Goal: Task Accomplishment & Management: Use online tool/utility

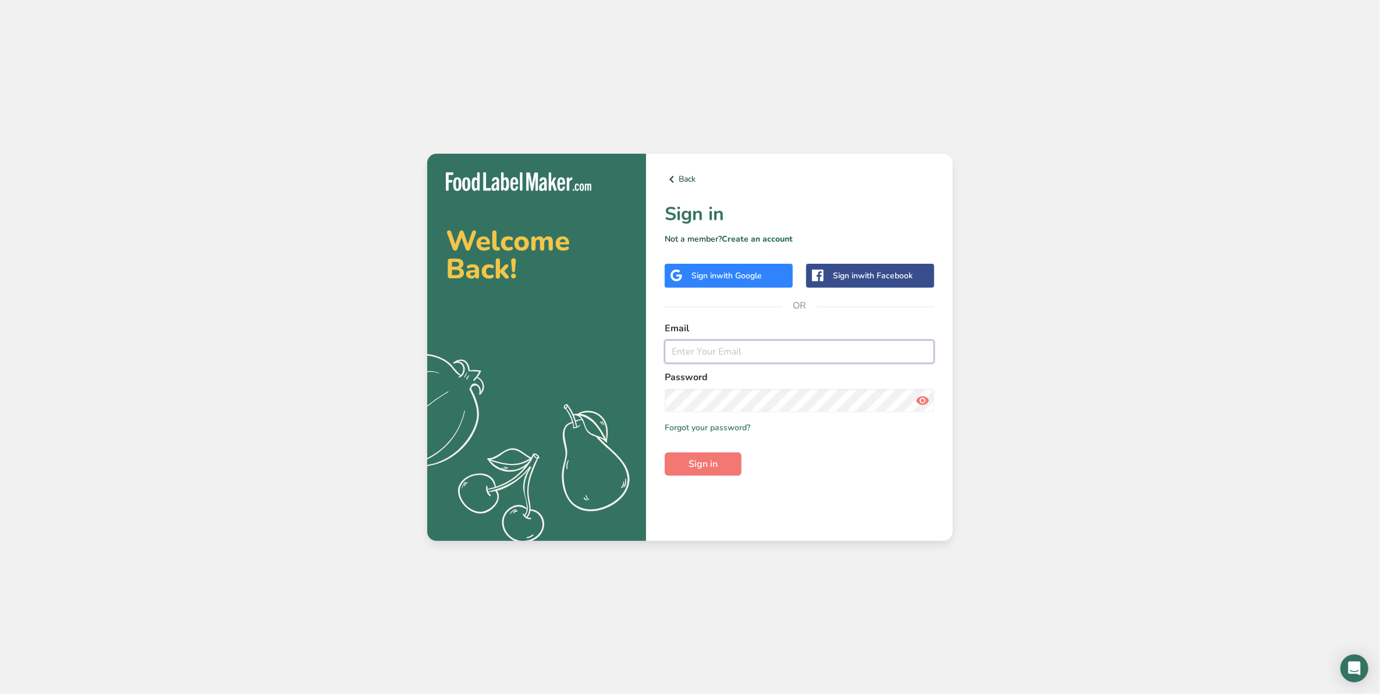
click at [694, 358] on input "email" at bounding box center [799, 351] width 269 height 23
type input "v"
type input "[EMAIL_ADDRESS][DOMAIN_NAME]"
click at [927, 409] on icon at bounding box center [922, 400] width 14 height 21
click at [700, 460] on span "Sign in" at bounding box center [703, 464] width 29 height 14
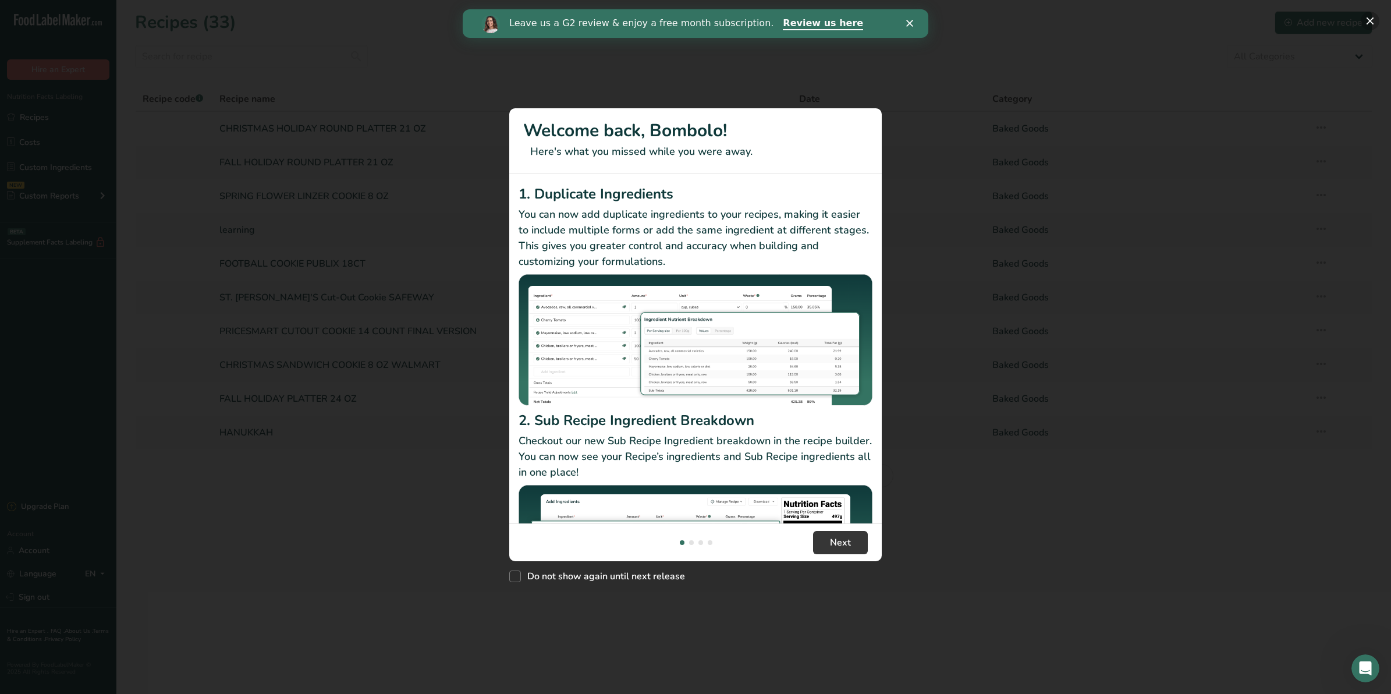
click at [1372, 28] on button "New Features" at bounding box center [1370, 21] width 19 height 19
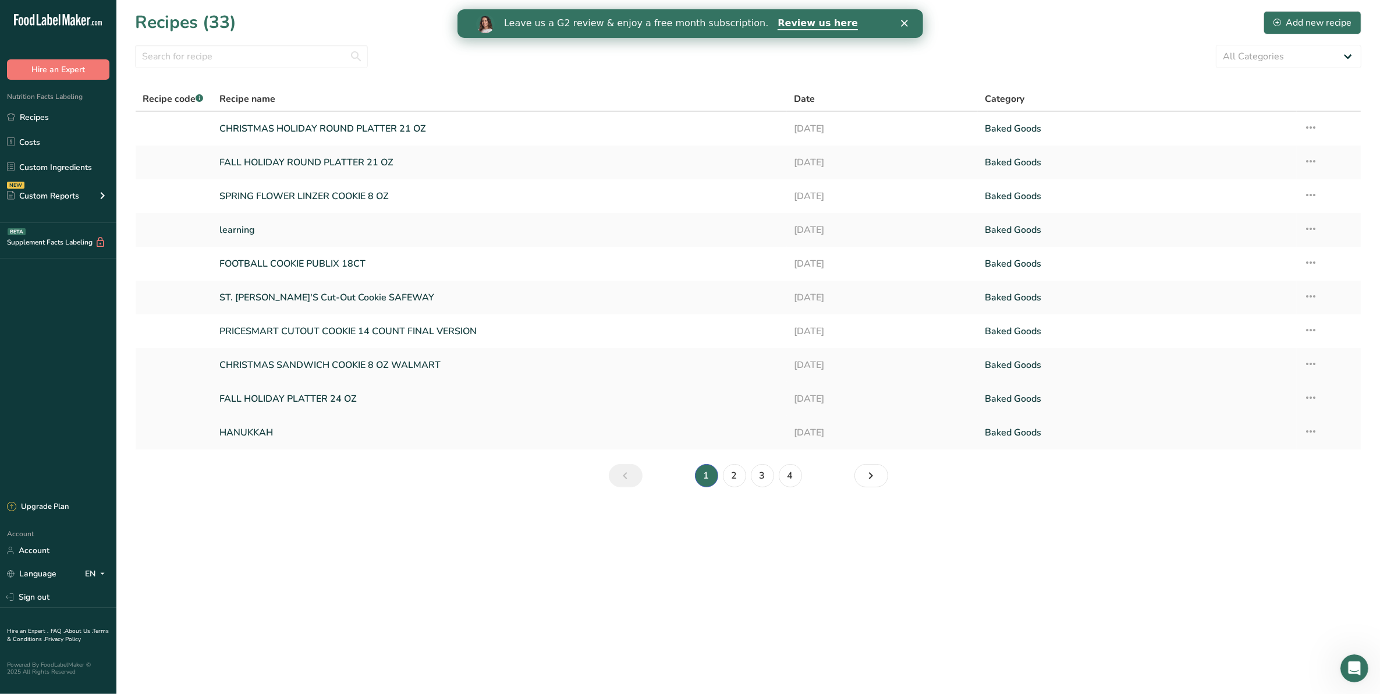
click at [259, 396] on link "FALL HOLIDAY PLATTER 24 OZ" at bounding box center [499, 398] width 560 height 24
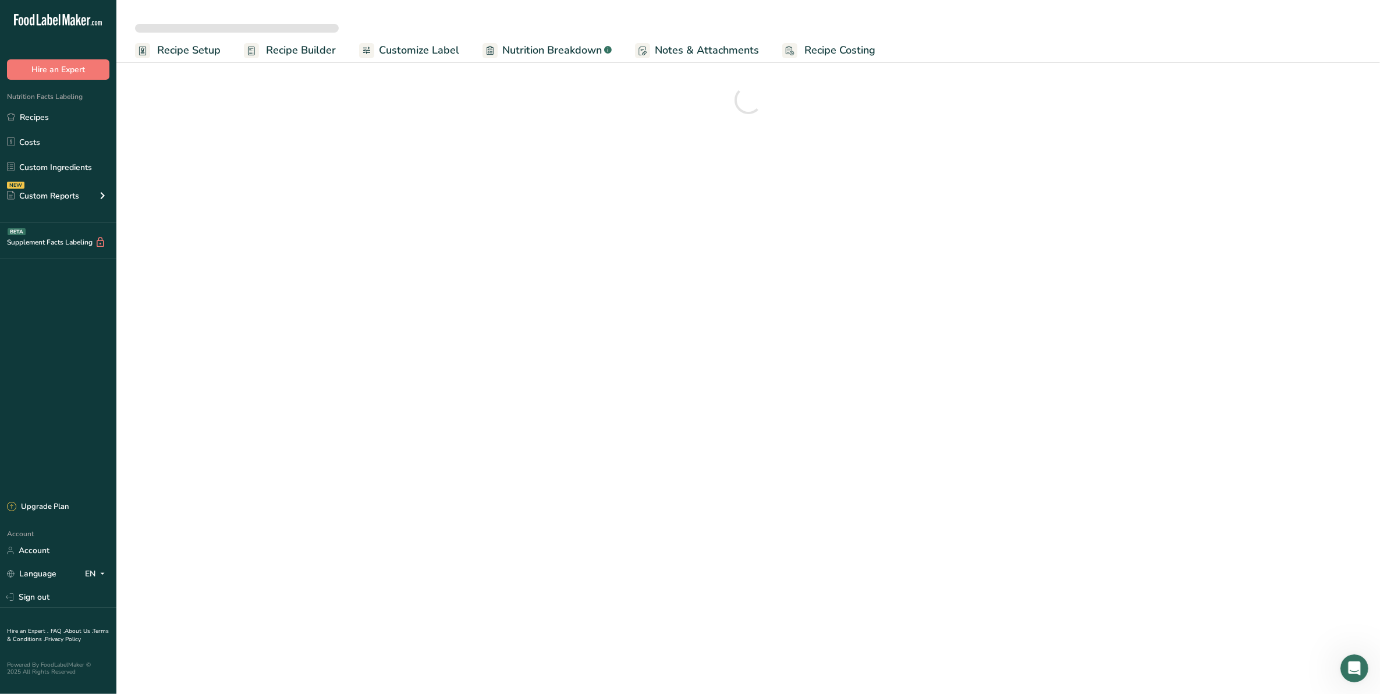
click at [829, 52] on span "Recipe Costing" at bounding box center [839, 50] width 71 height 16
select select "12"
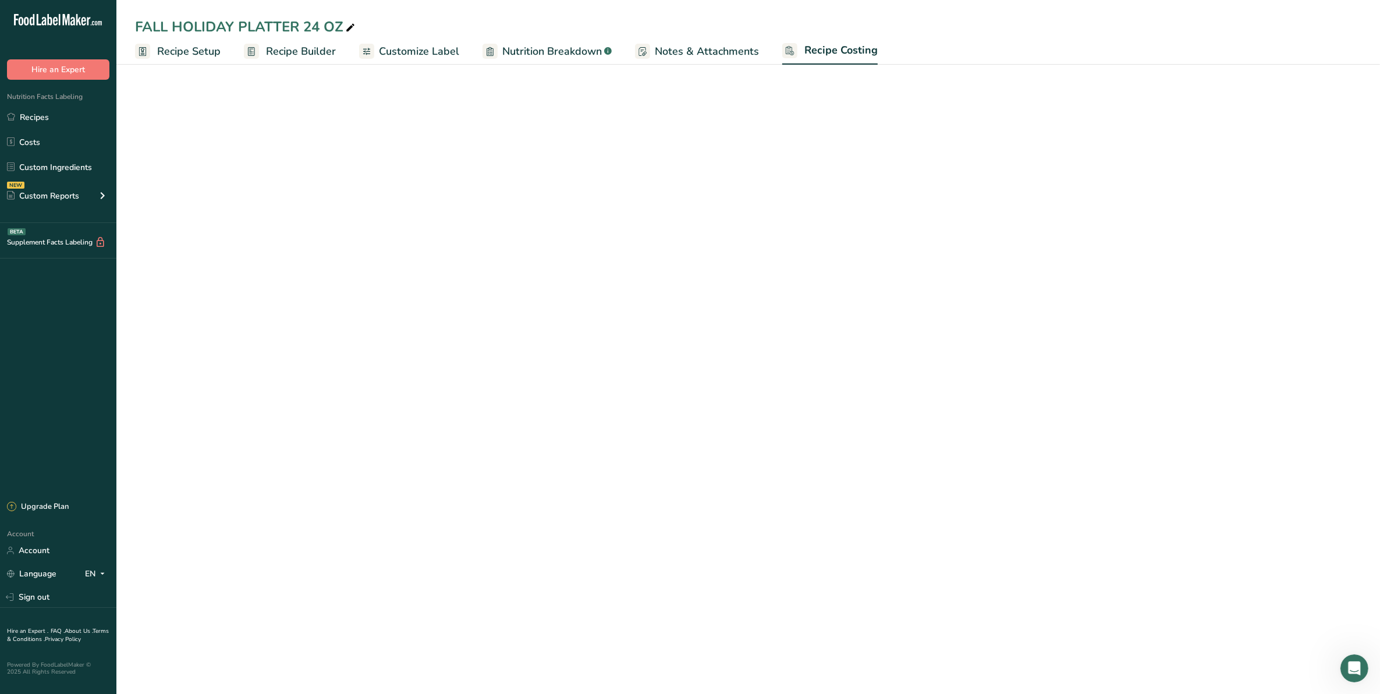
select select "5"
select select "12"
select select "5"
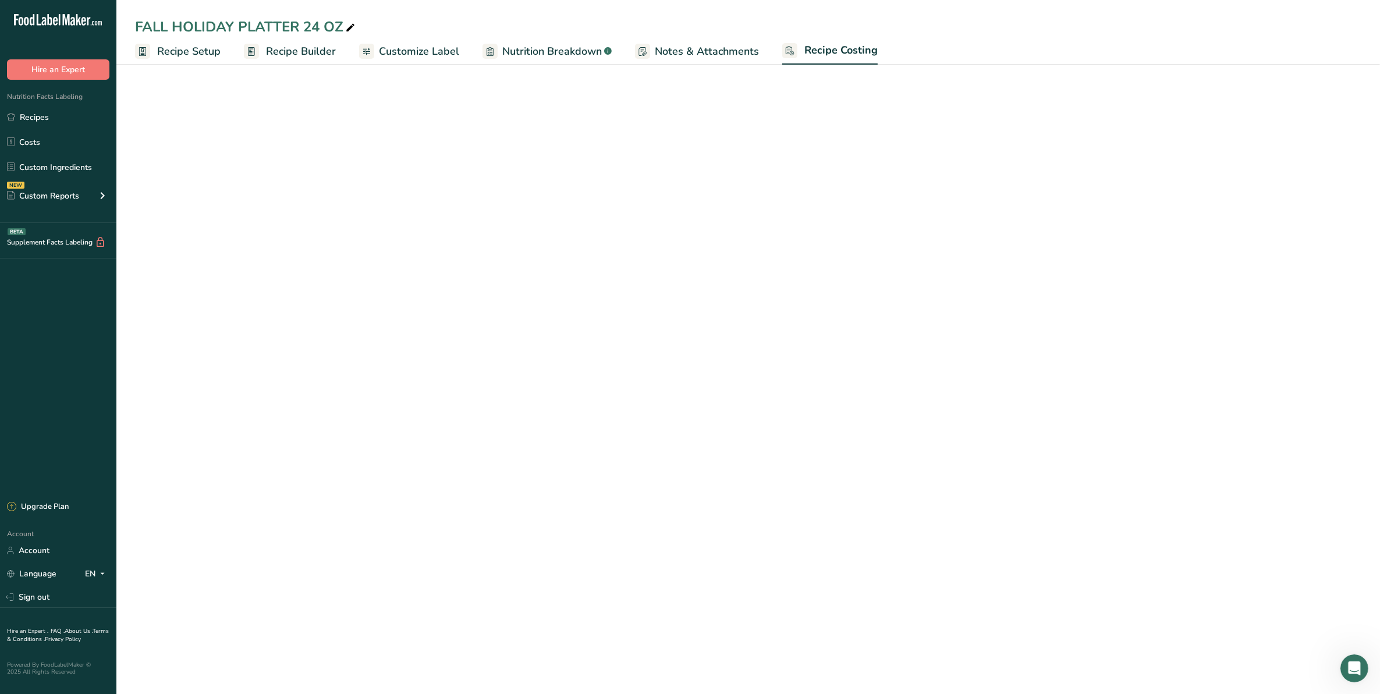
select select "12"
select select "1"
select select "12"
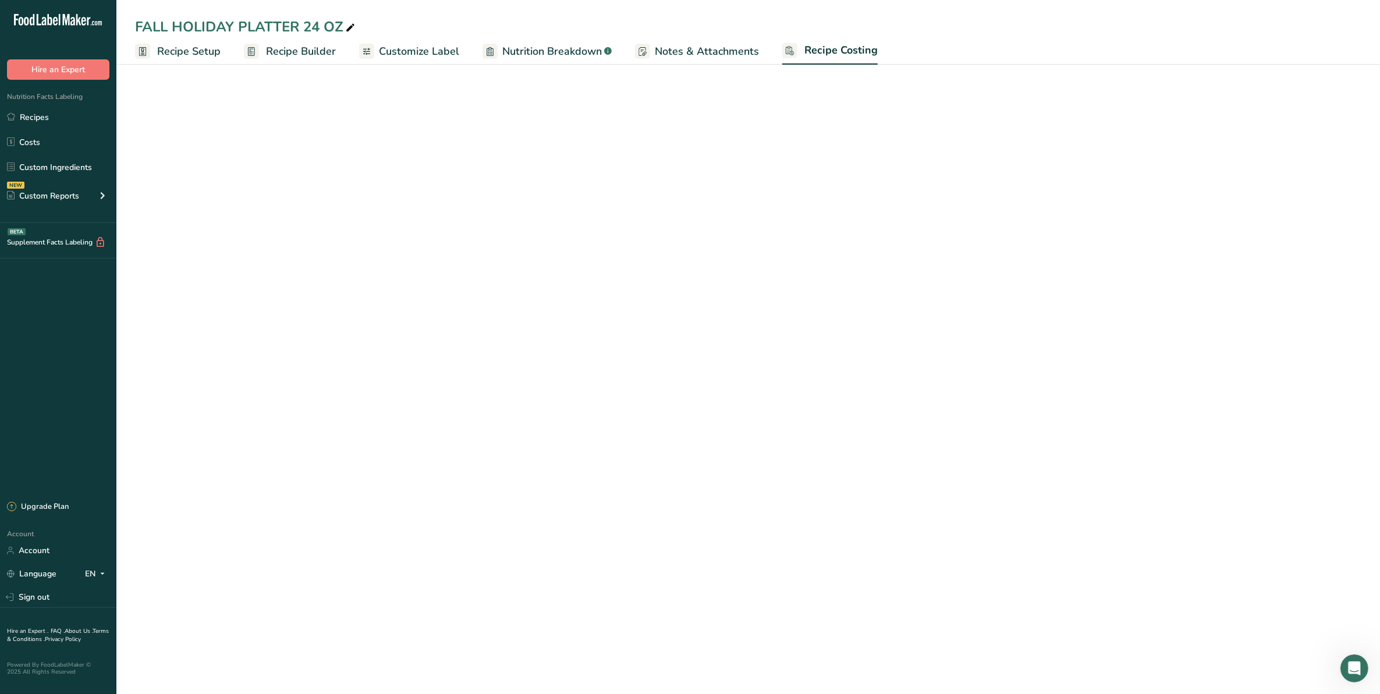
select select "12"
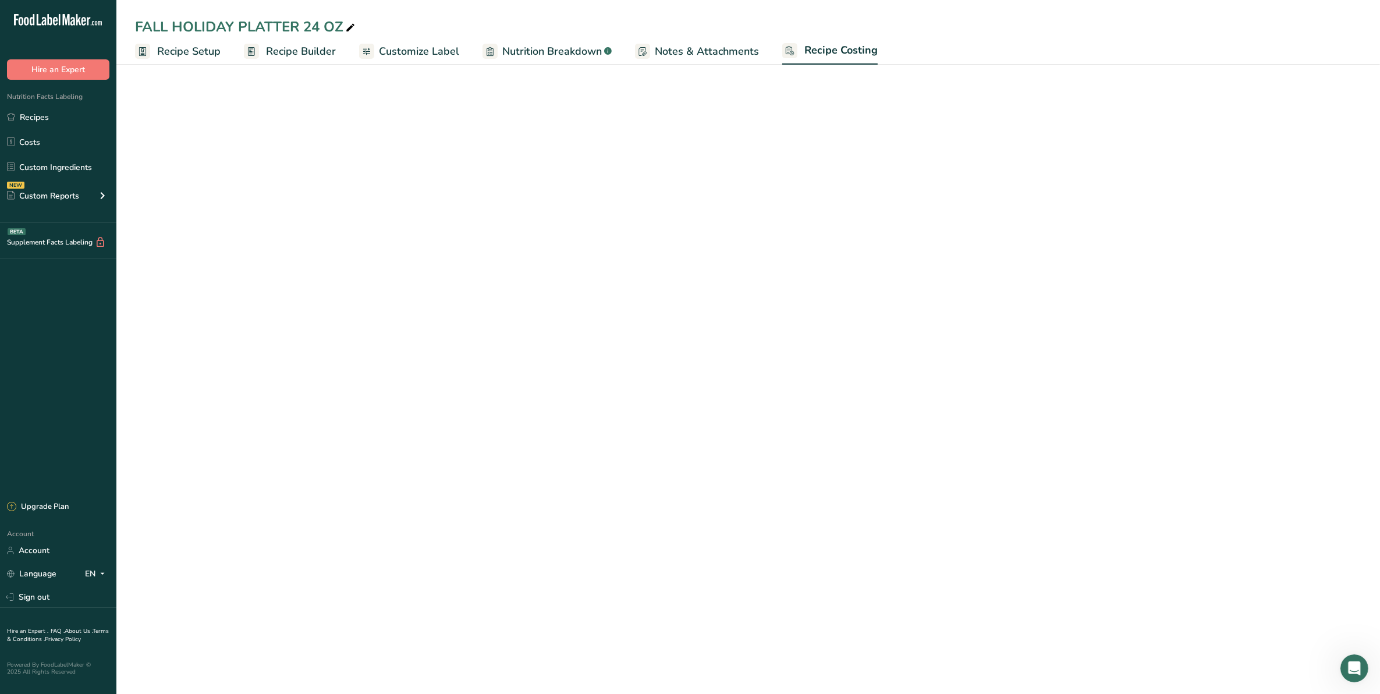
select select "12"
select select "5"
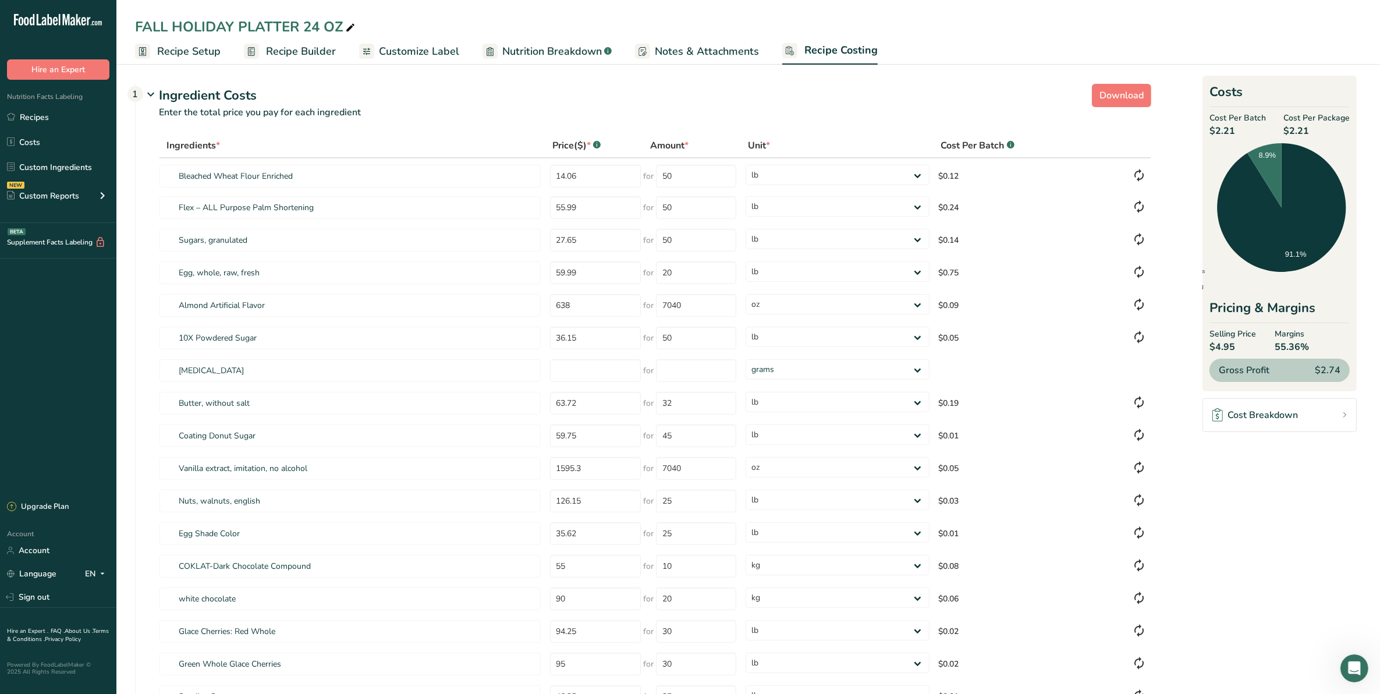
drag, startPoint x: 1215, startPoint y: 347, endPoint x: 1237, endPoint y: 348, distance: 22.1
click at [1237, 348] on span "$4.95" at bounding box center [1232, 347] width 47 height 14
drag, startPoint x: 1237, startPoint y: 348, endPoint x: 1318, endPoint y: 129, distance: 233.9
click at [1318, 129] on span "$2.21" at bounding box center [1316, 131] width 66 height 14
drag, startPoint x: 1318, startPoint y: 129, endPoint x: 1266, endPoint y: 129, distance: 51.8
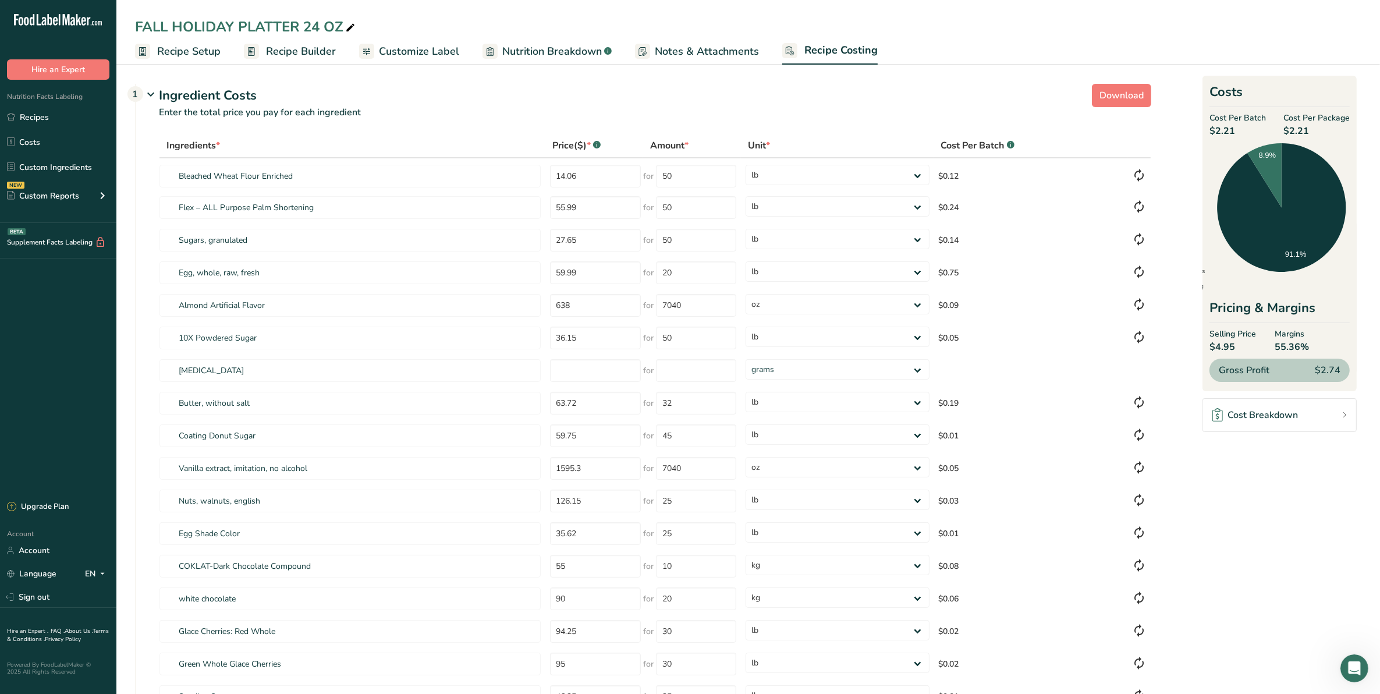
click at [1266, 129] on div "Cost Per Batch $2.21 Cost Per Package $2.21" at bounding box center [1279, 125] width 140 height 26
click at [1213, 132] on span "$2.21" at bounding box center [1237, 131] width 56 height 14
drag, startPoint x: 1213, startPoint y: 132, endPoint x: 1223, endPoint y: 131, distance: 9.9
click at [1223, 131] on span "$2.21" at bounding box center [1237, 131] width 56 height 14
drag, startPoint x: 1223, startPoint y: 131, endPoint x: 1233, endPoint y: 130, distance: 9.4
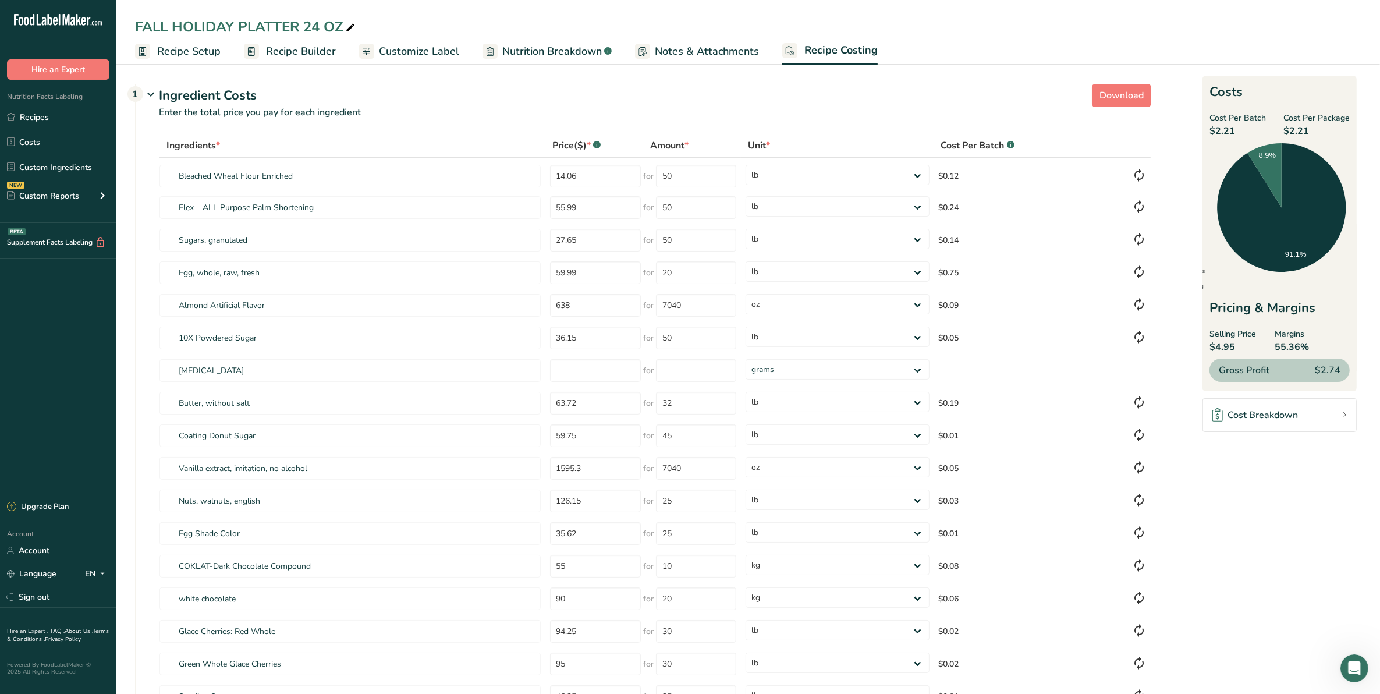
click at [1233, 130] on span "$2.21" at bounding box center [1237, 131] width 56 height 14
click at [521, 91] on div "Ingredient Costs 1" at bounding box center [655, 95] width 992 height 19
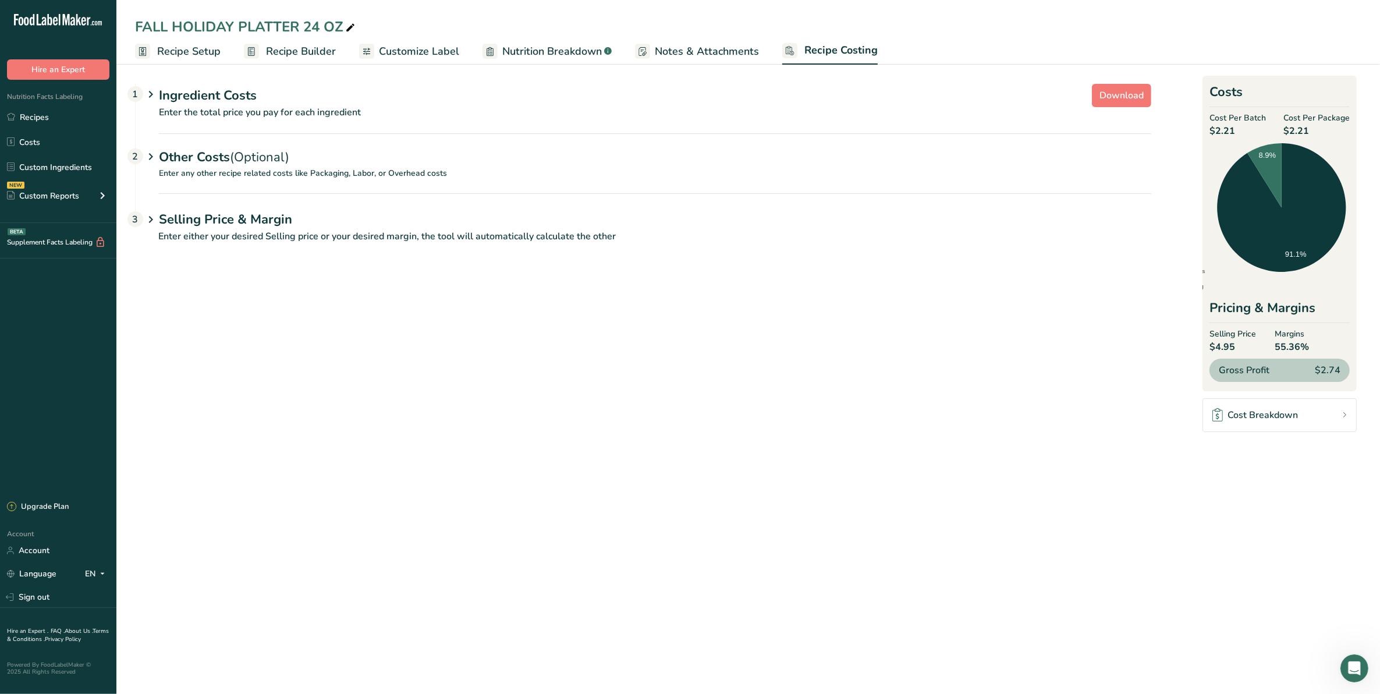
click at [244, 109] on p "Enter the total price you pay for each ingredient" at bounding box center [644, 119] width 1016 height 28
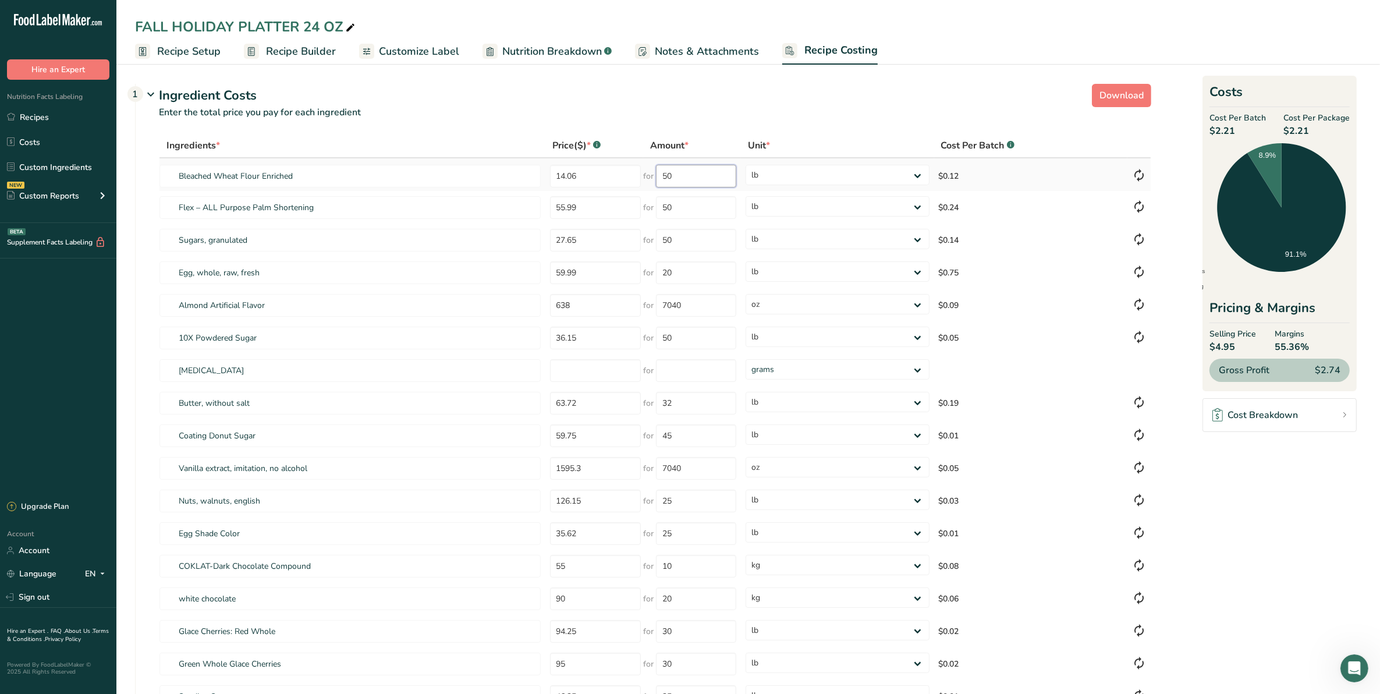
click at [680, 176] on input "50" at bounding box center [696, 176] width 80 height 23
drag, startPoint x: 678, startPoint y: 176, endPoint x: 653, endPoint y: 176, distance: 25.0
click at [653, 176] on div "for 50" at bounding box center [689, 176] width 93 height 23
click at [796, 117] on p "Enter the total price you pay for each ingredient" at bounding box center [644, 119] width 1016 height 28
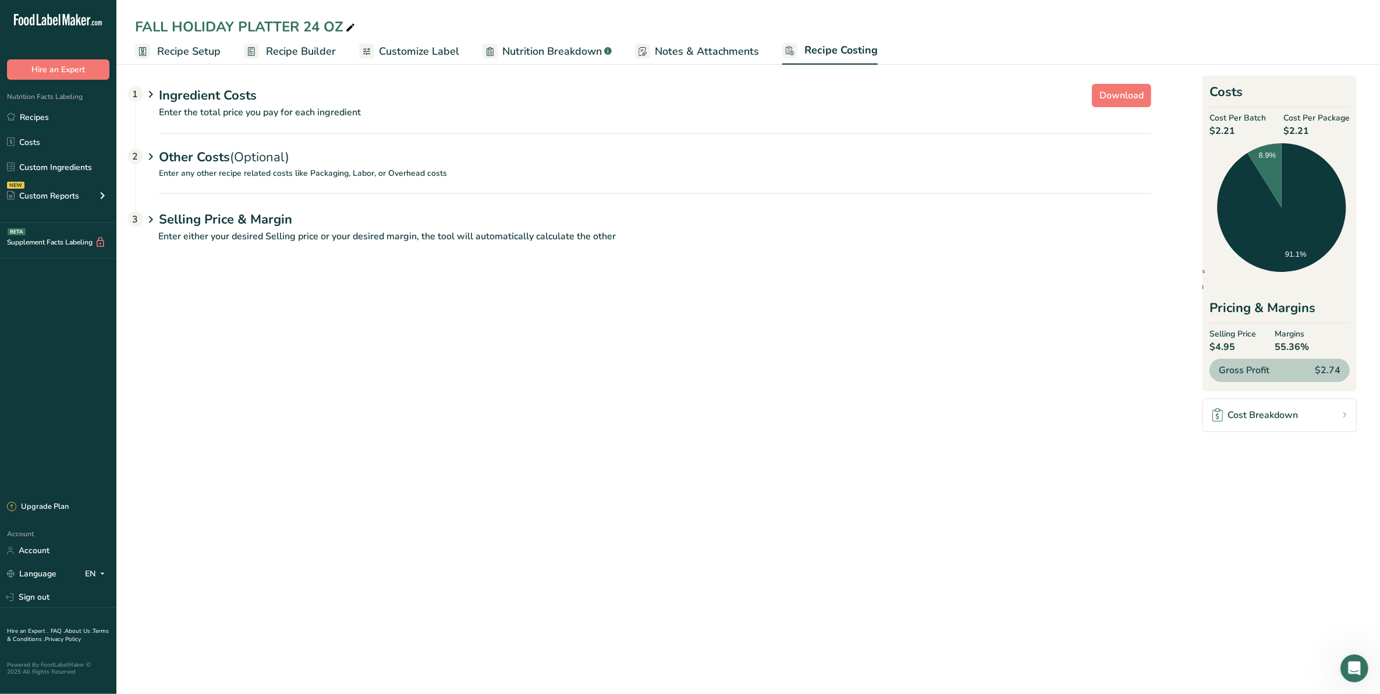
click at [357, 117] on p "Enter the total price you pay for each ingredient" at bounding box center [644, 119] width 1016 height 28
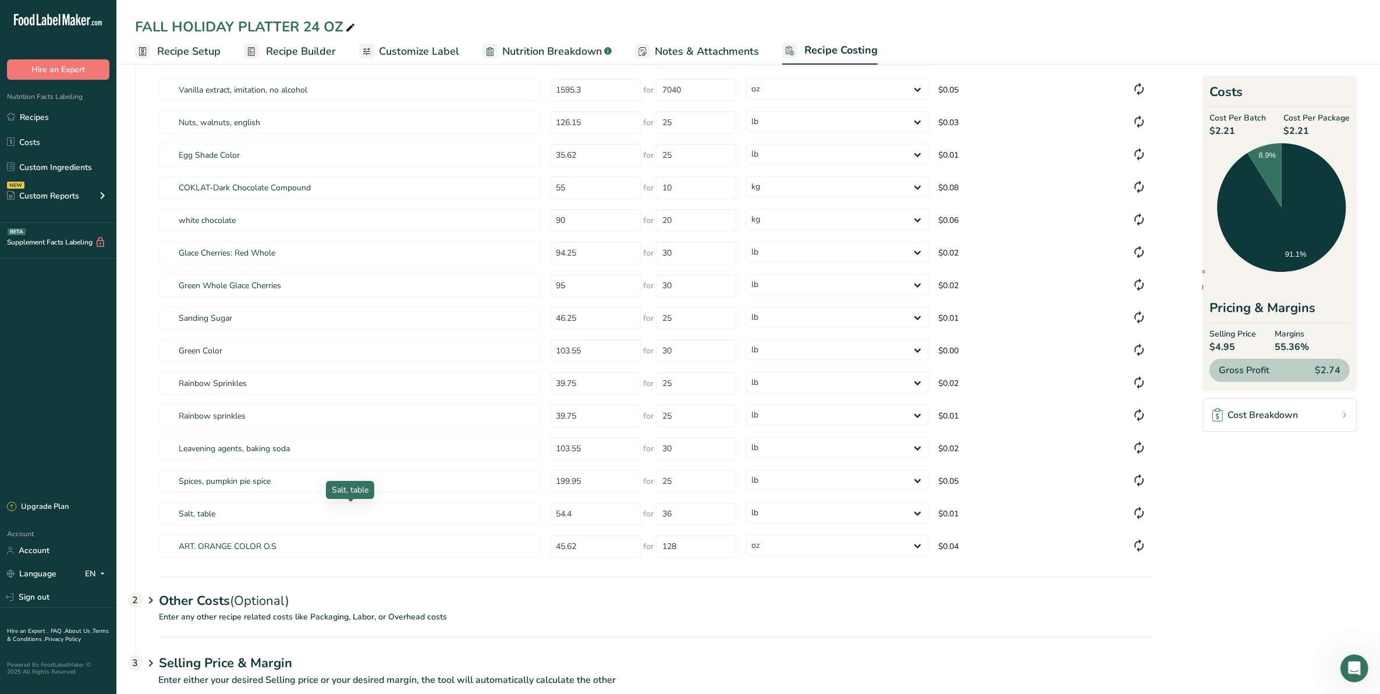
scroll to position [403, 0]
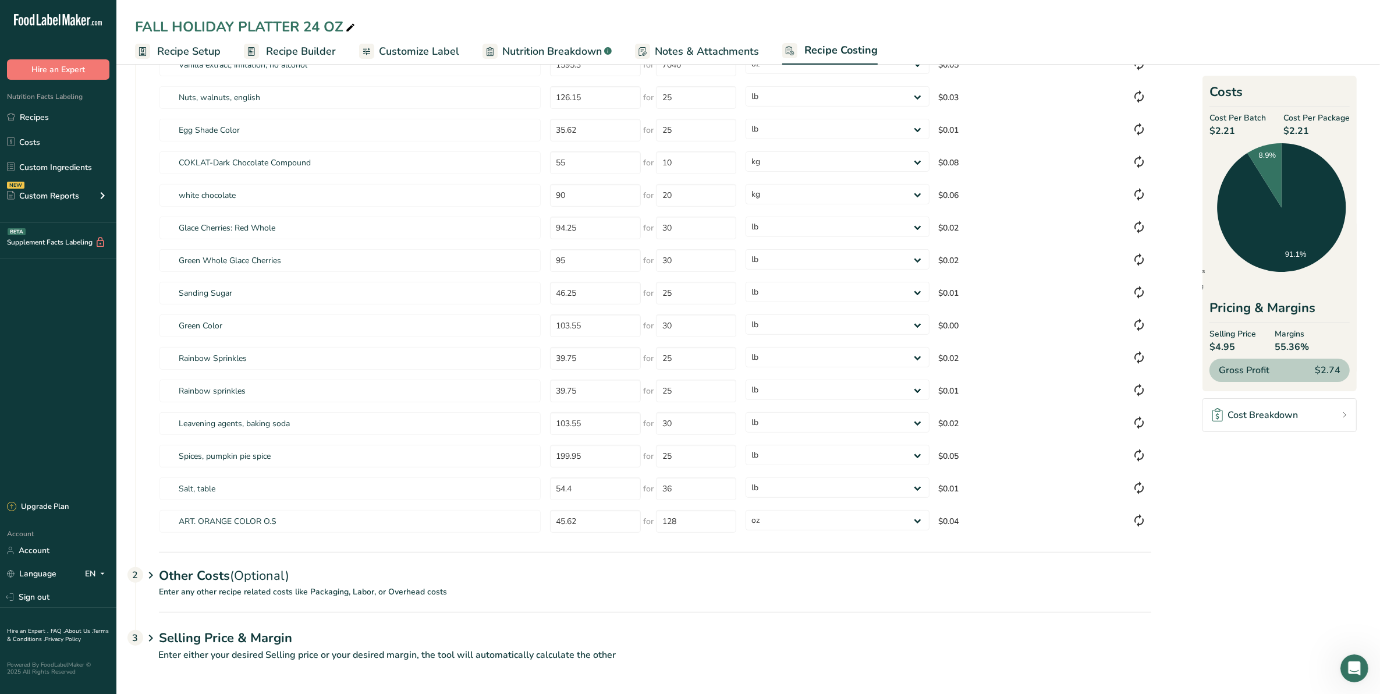
click at [217, 583] on div "Other Costs (Optional) 2" at bounding box center [655, 569] width 992 height 34
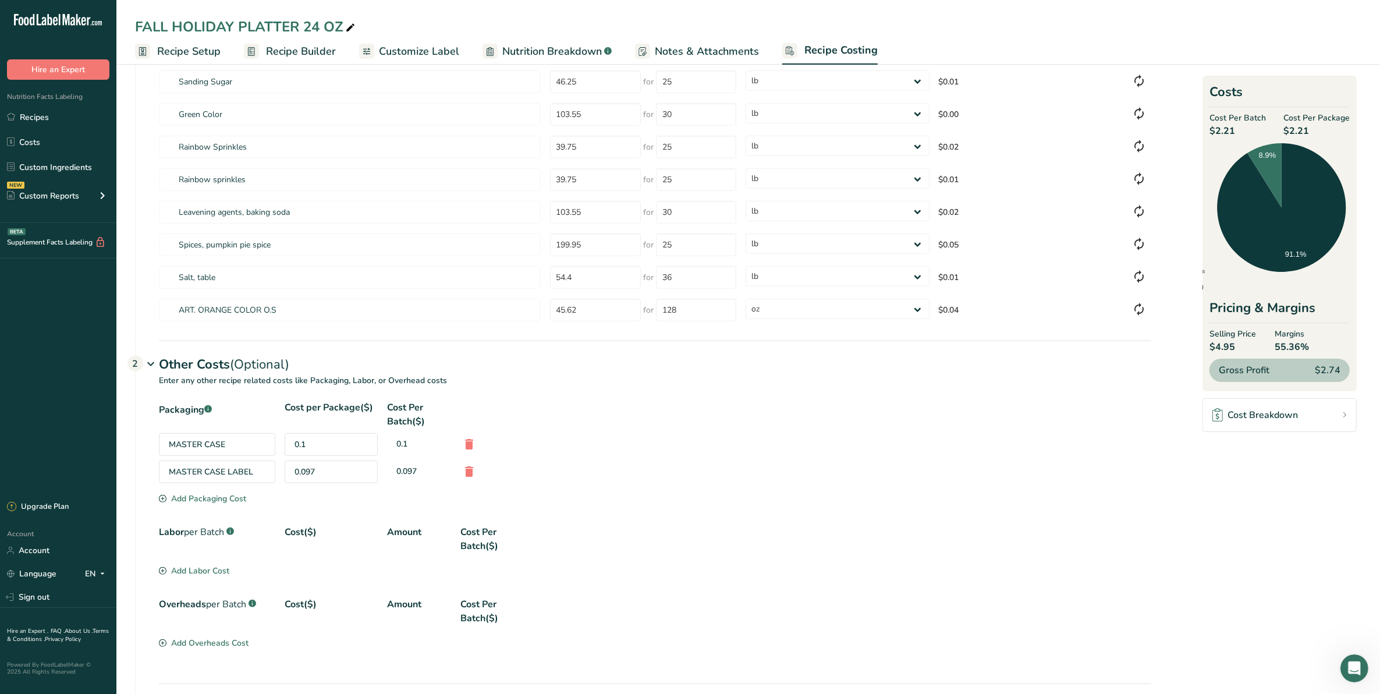
scroll to position [688, 0]
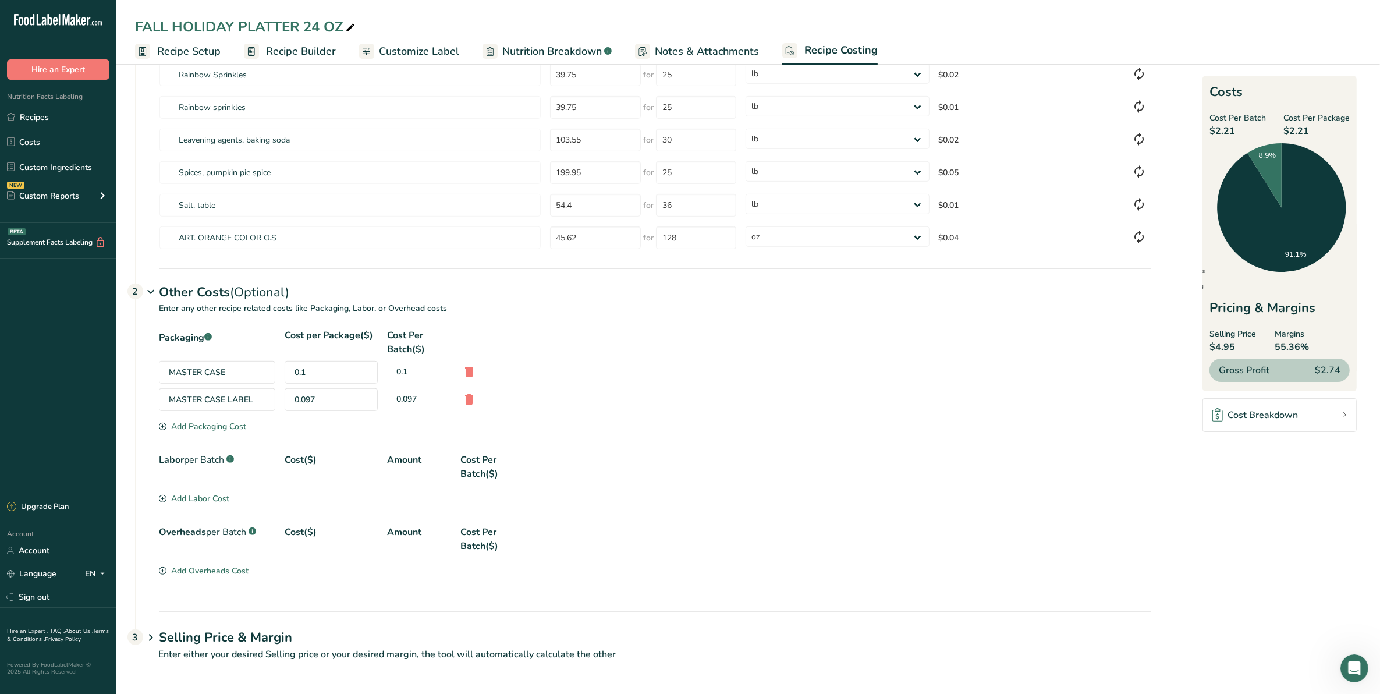
click at [208, 425] on div "Add Packaging Cost" at bounding box center [202, 426] width 87 height 12
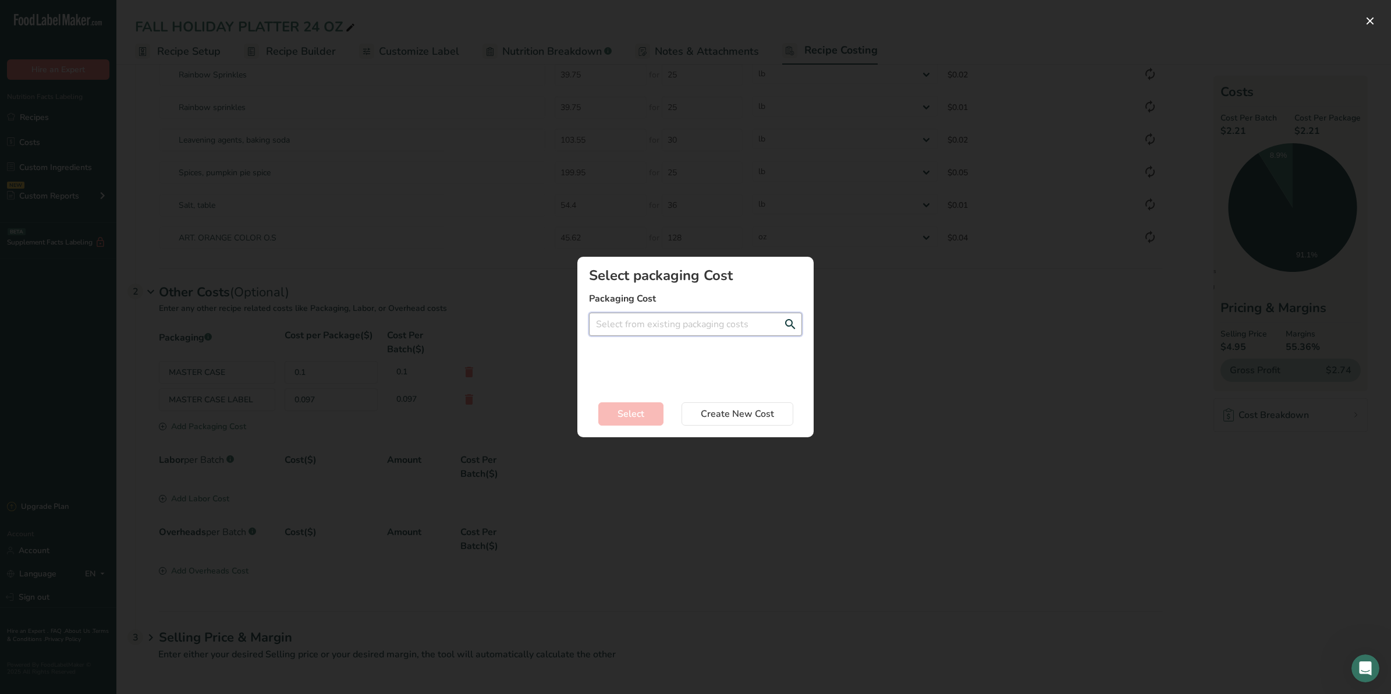
click at [638, 328] on input "Add New Recipe Cost Modal" at bounding box center [695, 324] width 213 height 23
click at [702, 350] on span "1260$" at bounding box center [705, 347] width 23 height 11
type input "EQUATOR ART DESIGN - 1260$"
click at [627, 410] on span "Select" at bounding box center [631, 414] width 27 height 14
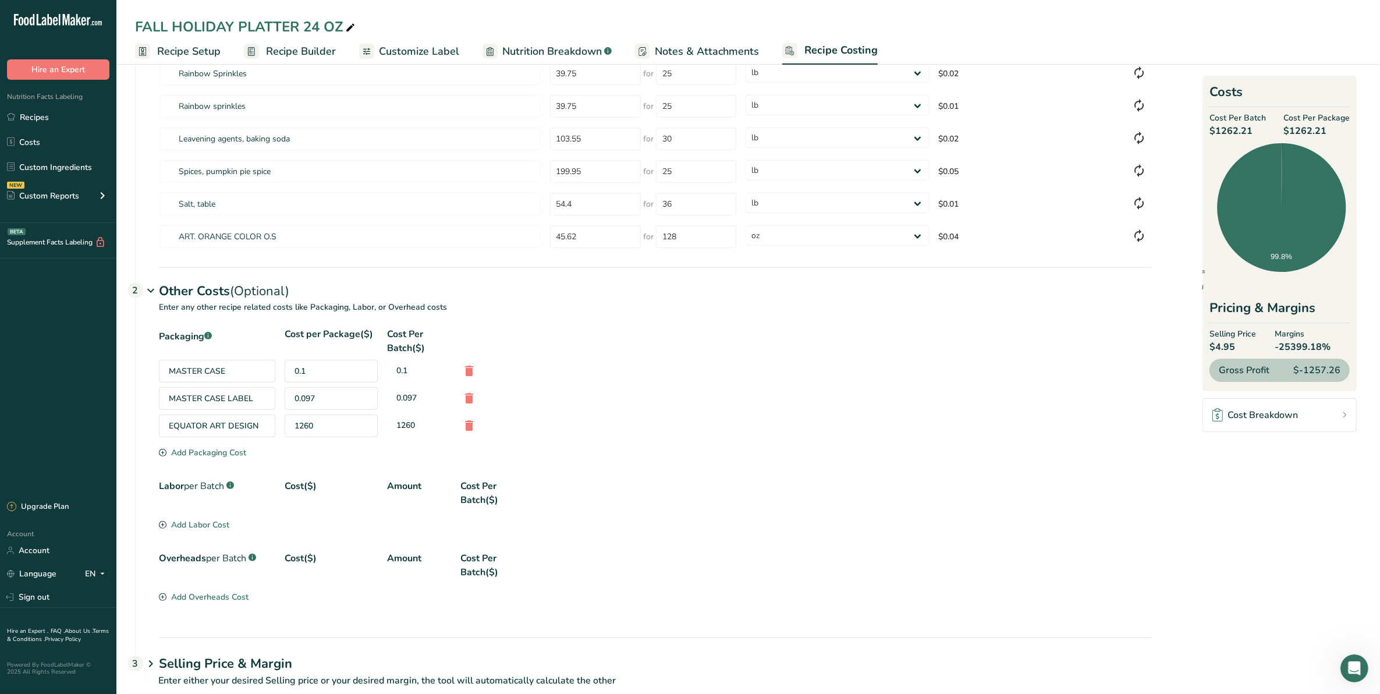
drag, startPoint x: 1281, startPoint y: 349, endPoint x: 1336, endPoint y: 343, distance: 55.6
click at [1336, 343] on div "Selling Price $4.95 Margins -25399.18%" at bounding box center [1279, 341] width 140 height 26
drag, startPoint x: 1336, startPoint y: 343, endPoint x: 1252, endPoint y: 344, distance: 84.4
click at [1252, 344] on span "$4.95" at bounding box center [1232, 347] width 47 height 14
drag, startPoint x: 1280, startPoint y: 338, endPoint x: 1337, endPoint y: 336, distance: 56.5
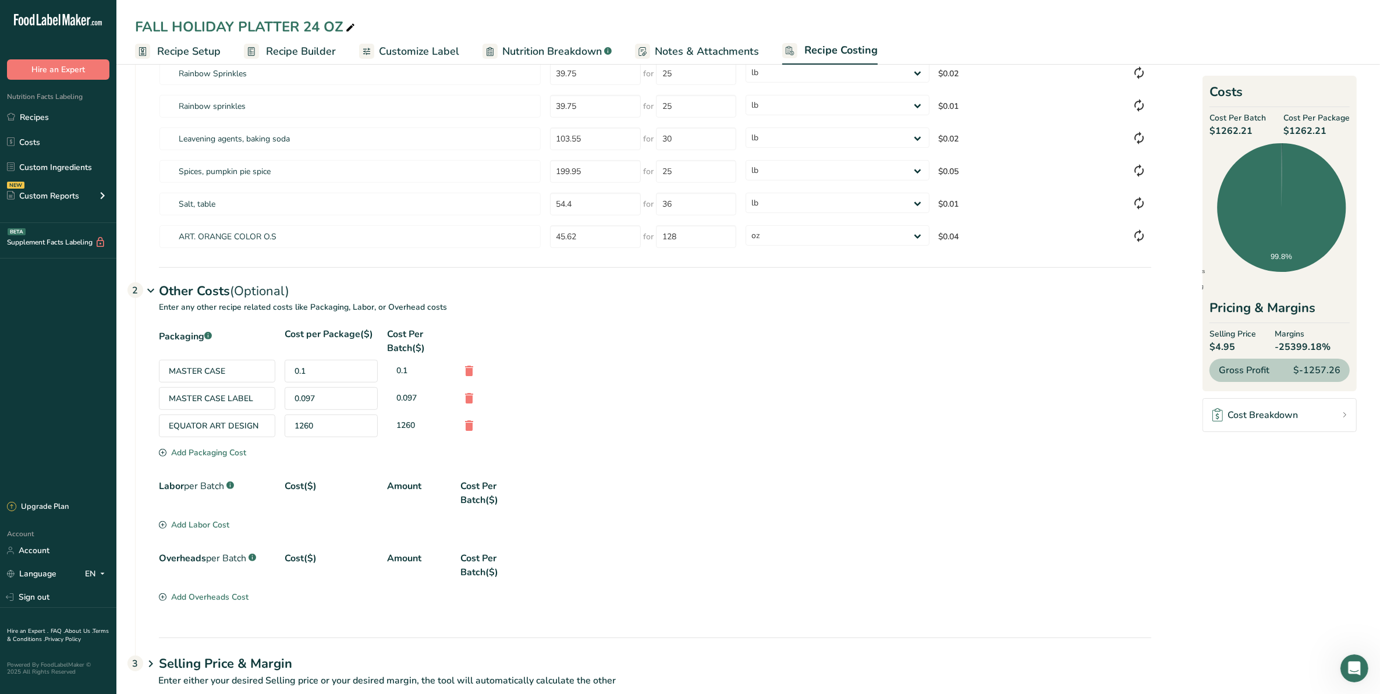
click at [1337, 336] on div "Selling Price $4.95 Margins -25399.18%" at bounding box center [1279, 341] width 140 height 26
drag, startPoint x: 1337, startPoint y: 336, endPoint x: 1333, endPoint y: 345, distance: 9.4
click at [1333, 345] on div "Selling Price $4.95 Margins -25399.18%" at bounding box center [1279, 341] width 140 height 26
click at [1331, 124] on span "$1262.21" at bounding box center [1316, 131] width 66 height 14
drag, startPoint x: 1337, startPoint y: 126, endPoint x: 1286, endPoint y: 134, distance: 51.2
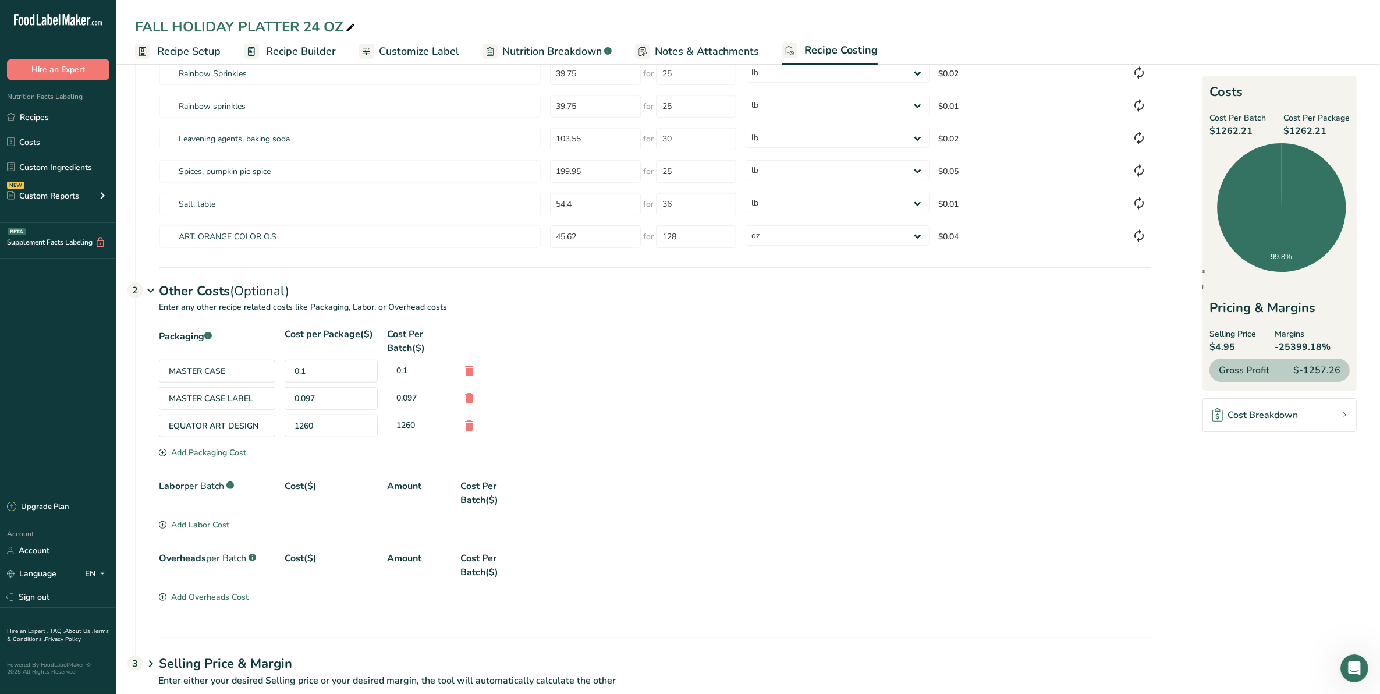
click at [1286, 134] on span "$1262.21" at bounding box center [1316, 131] width 66 height 14
click at [1197, 153] on section "Download Ingredient Costs 1 Enter the total price you pay for each ingredient I…" at bounding box center [748, 46] width 1226 height 1310
click at [467, 424] on icon at bounding box center [469, 425] width 14 height 21
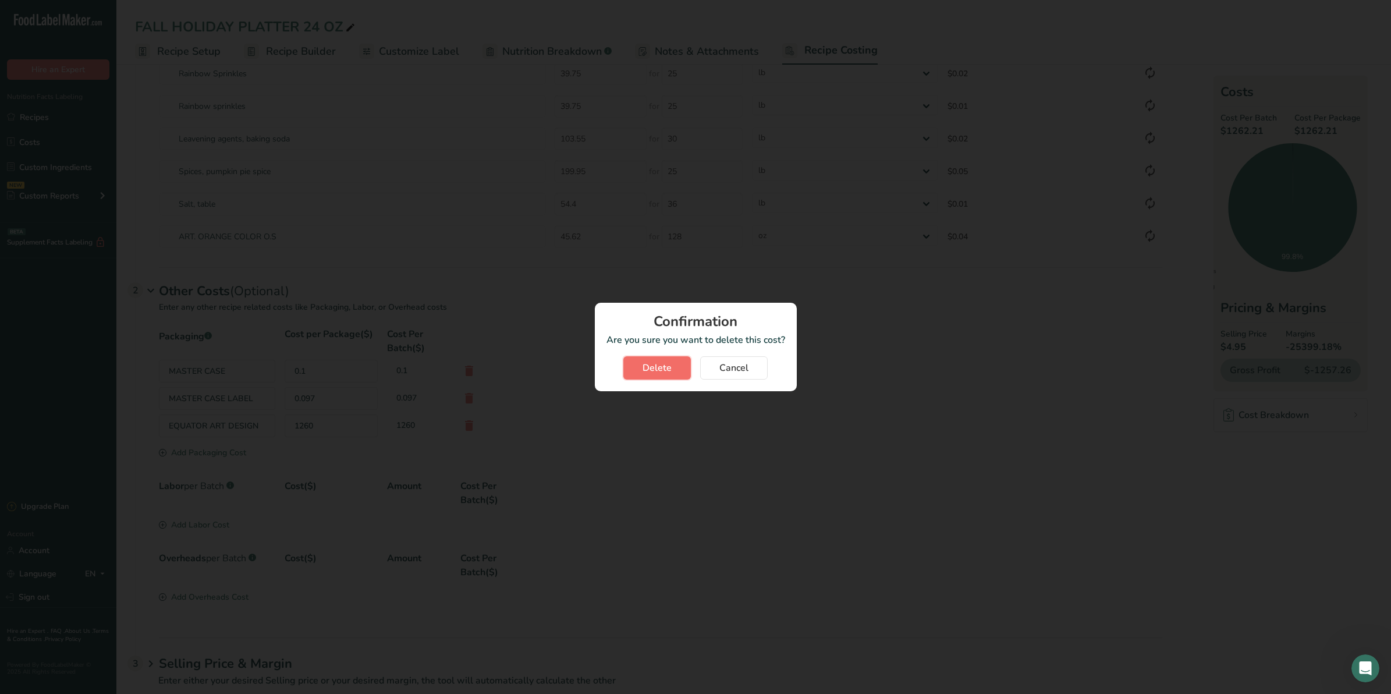
click at [652, 371] on span "Delete" at bounding box center [657, 368] width 29 height 14
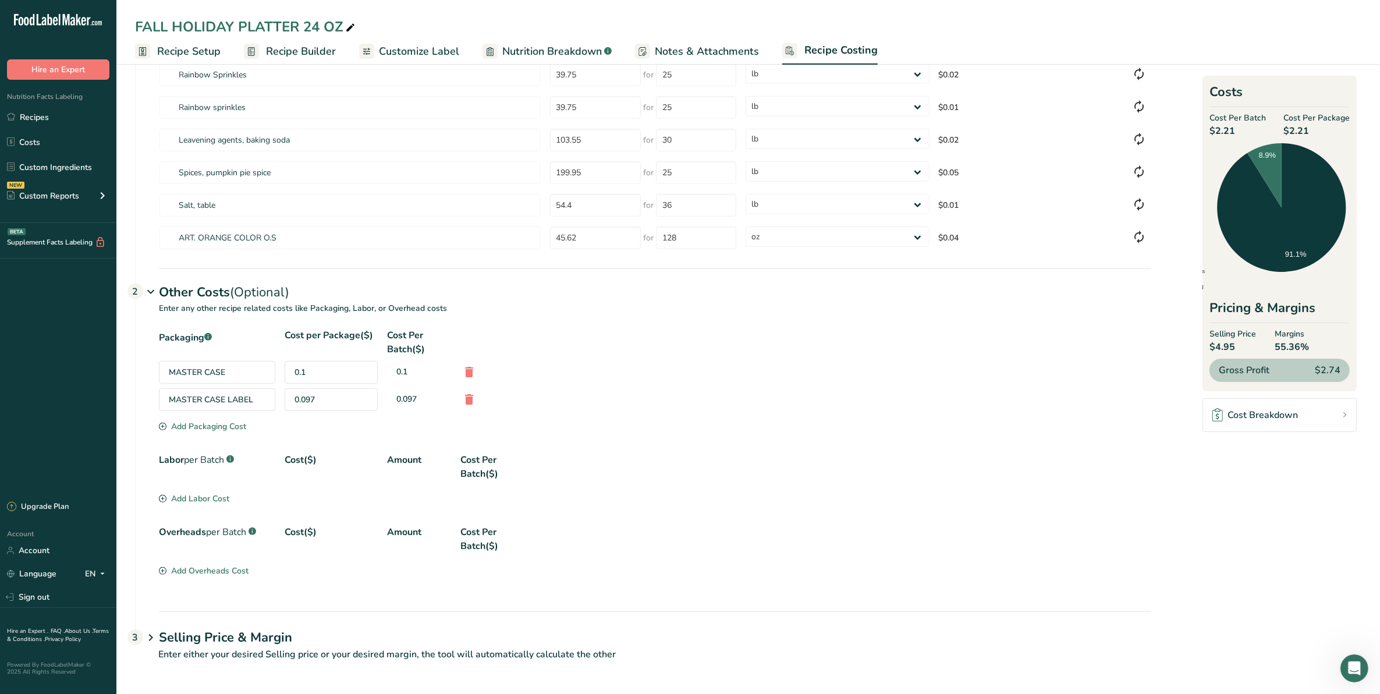
click at [198, 428] on div "Add Packaging Cost" at bounding box center [202, 426] width 87 height 12
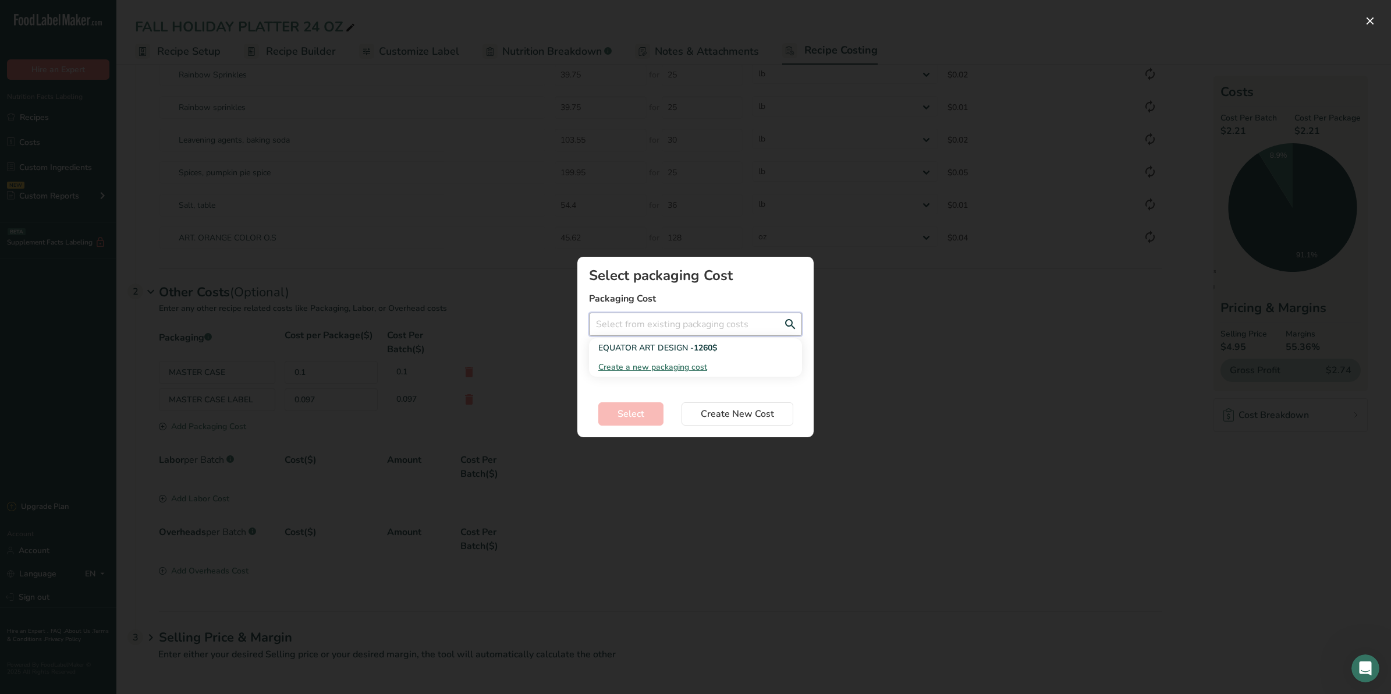
click at [623, 326] on input "Add New Recipe Cost Modal" at bounding box center [695, 324] width 213 height 23
click at [626, 364] on span "Create a new packaging cost" at bounding box center [652, 366] width 109 height 11
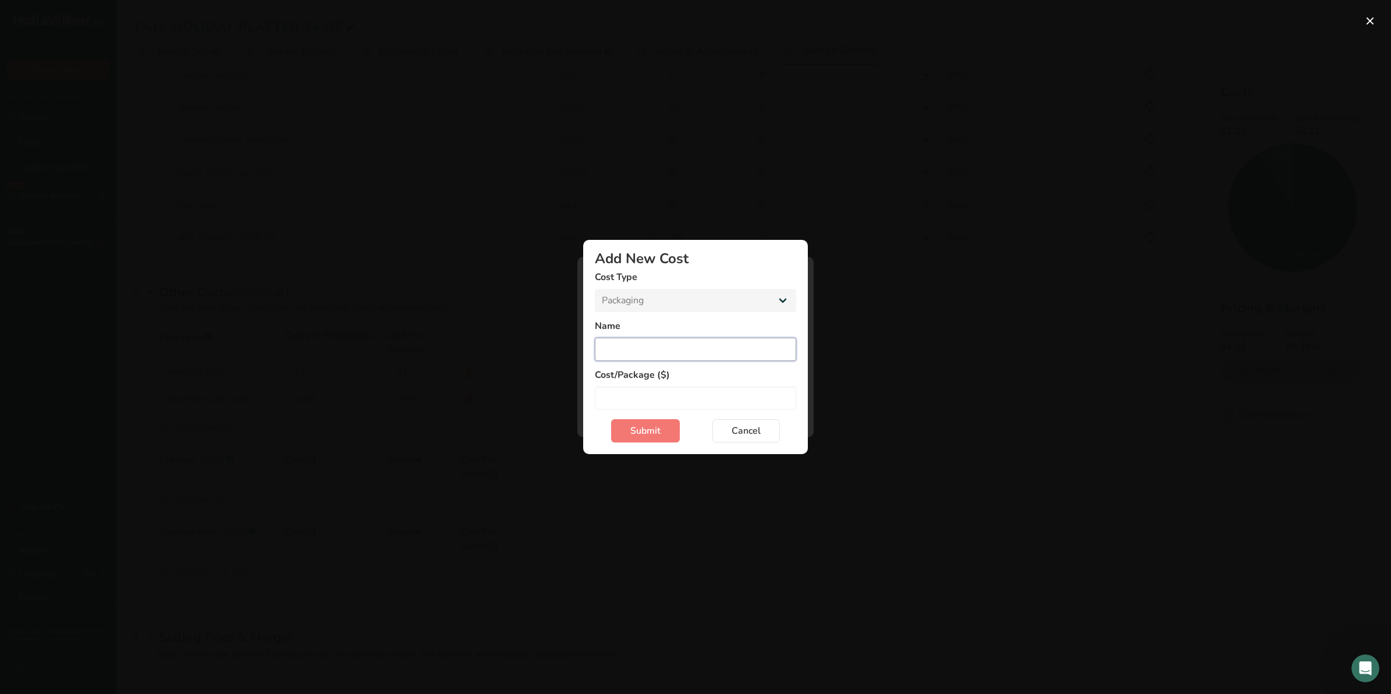
click at [637, 348] on input "Add New Cost Modal" at bounding box center [695, 349] width 201 height 23
type input "Unit Label"
click at [648, 391] on input "Add New Cost Modal" at bounding box center [695, 397] width 201 height 23
type input "0.30"
click at [648, 438] on button "Submit" at bounding box center [645, 430] width 69 height 23
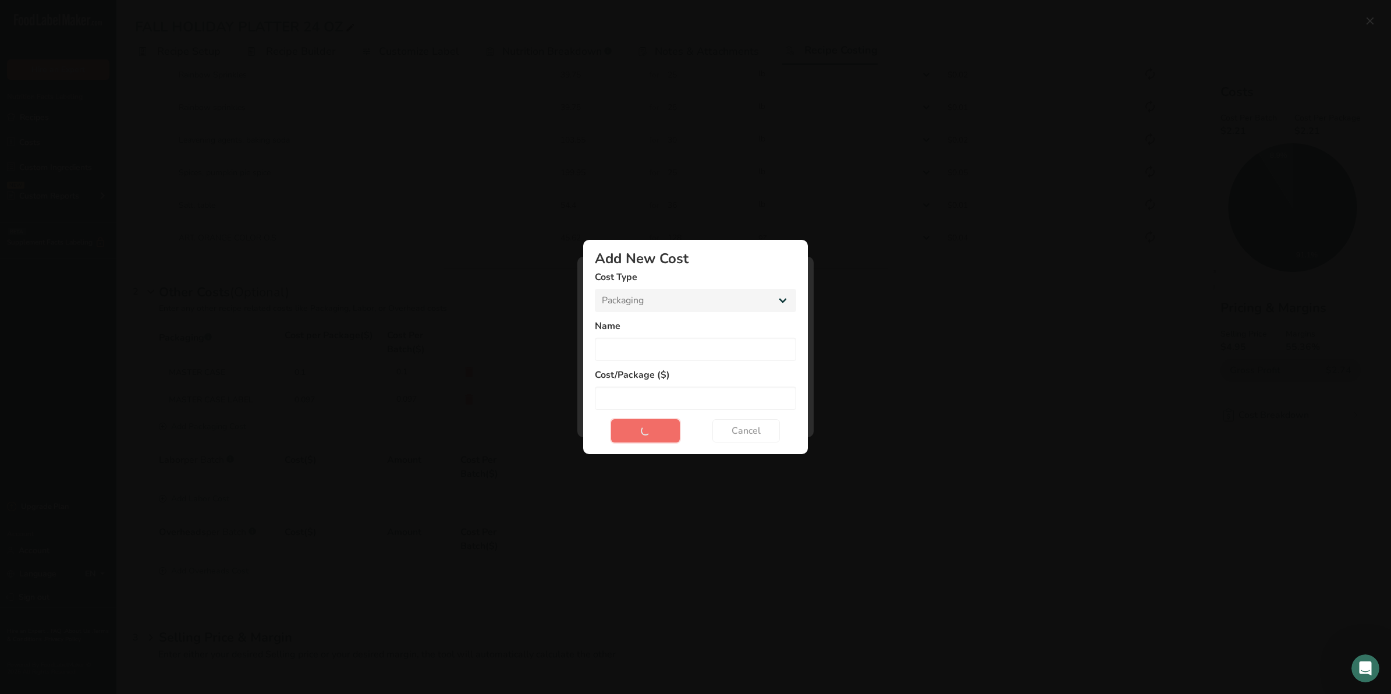
select select "Add New Cost Modal"
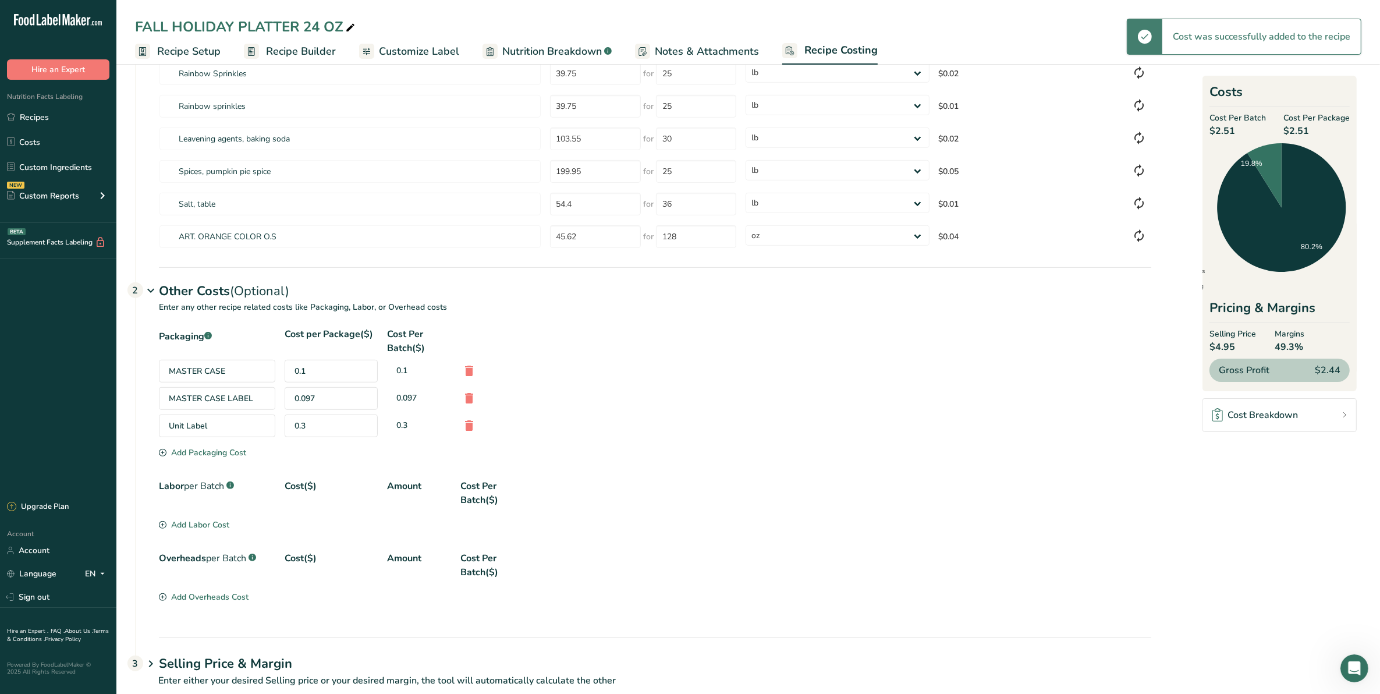
click at [226, 426] on div "Unit Label" at bounding box center [217, 425] width 116 height 23
drag, startPoint x: 1237, startPoint y: 132, endPoint x: 1212, endPoint y: 132, distance: 25.0
click at [1212, 132] on span "$2.51" at bounding box center [1237, 131] width 56 height 14
click at [970, 449] on section "Packaging .a-a{fill:#347362;}.b-a{fill:#fff;} Cost per Package($) Cost Per Batc…" at bounding box center [655, 393] width 992 height 133
click at [836, 432] on div "Unit Label 0.3 0.3" at bounding box center [655, 425] width 992 height 23
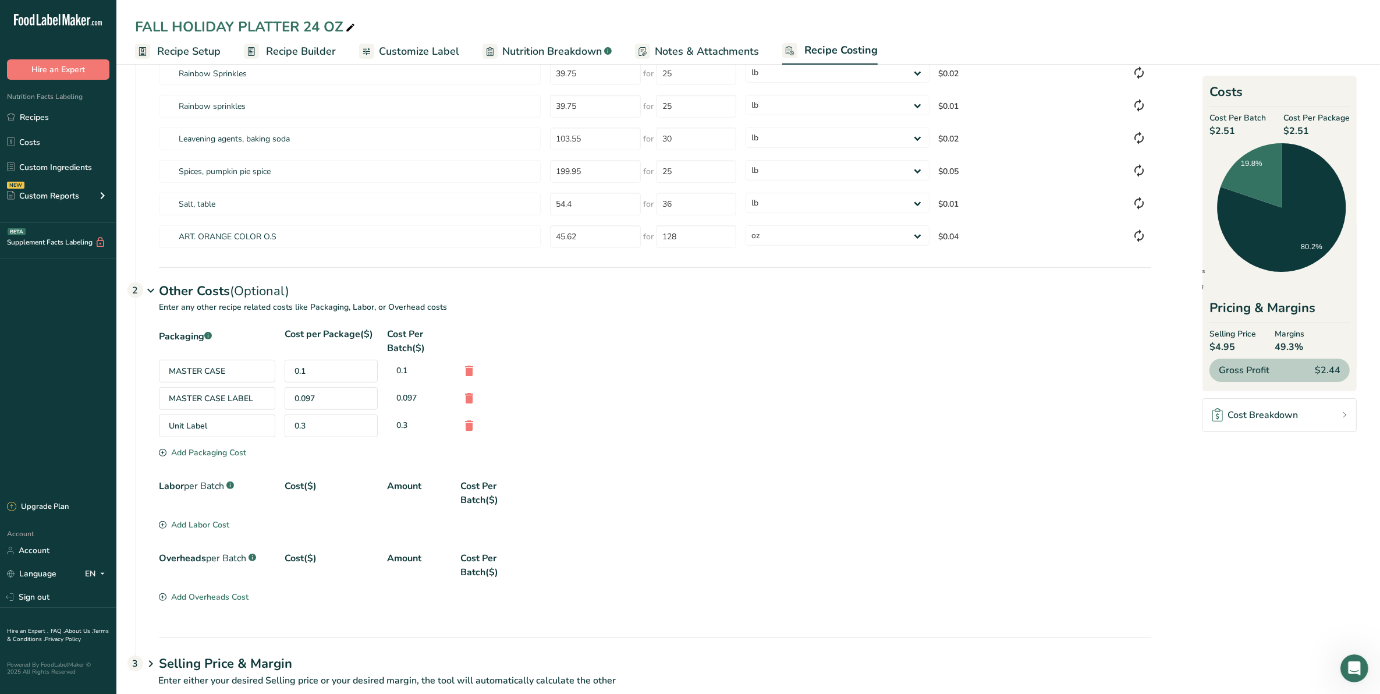
click at [185, 528] on div "Add Labor Cost" at bounding box center [194, 525] width 70 height 12
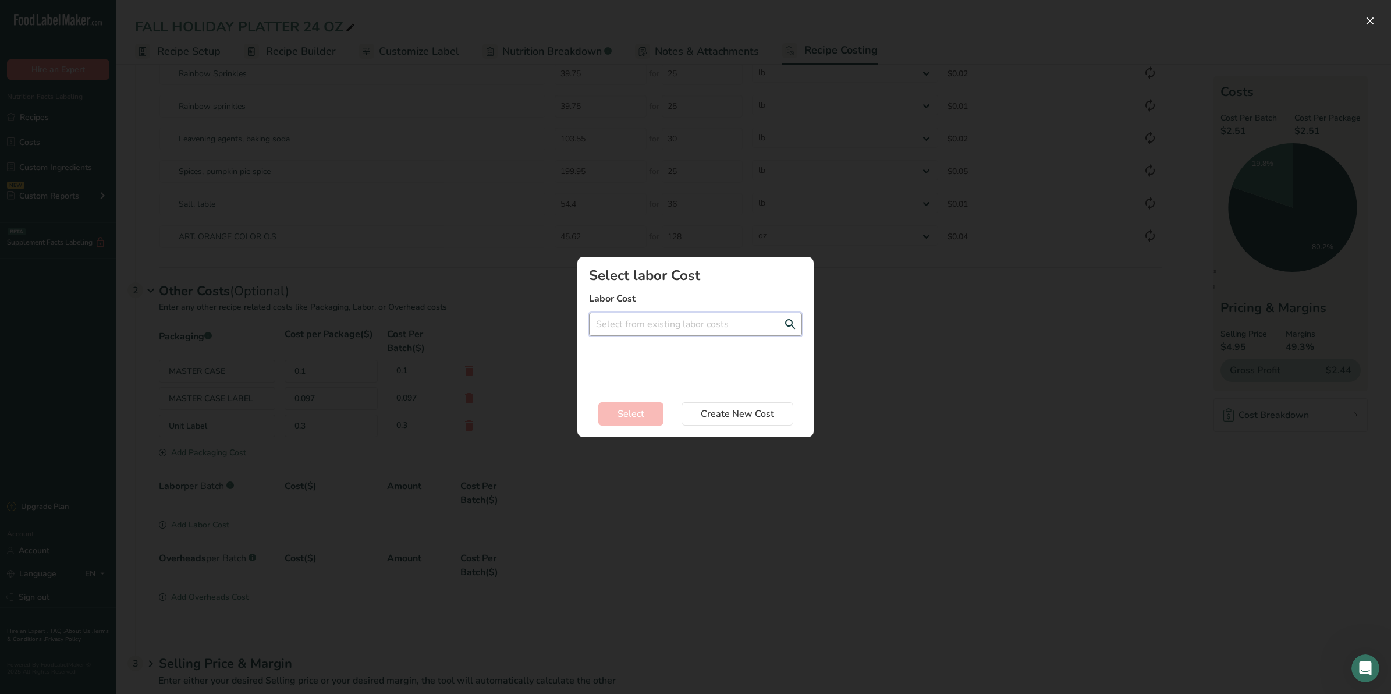
click at [663, 329] on input "Add New Recipe Cost Modal" at bounding box center [695, 324] width 213 height 23
click at [647, 327] on input "Add New Recipe Cost Modal" at bounding box center [695, 324] width 213 height 23
click at [618, 365] on span "Create a new labor cost" at bounding box center [643, 366] width 90 height 11
select select "2"
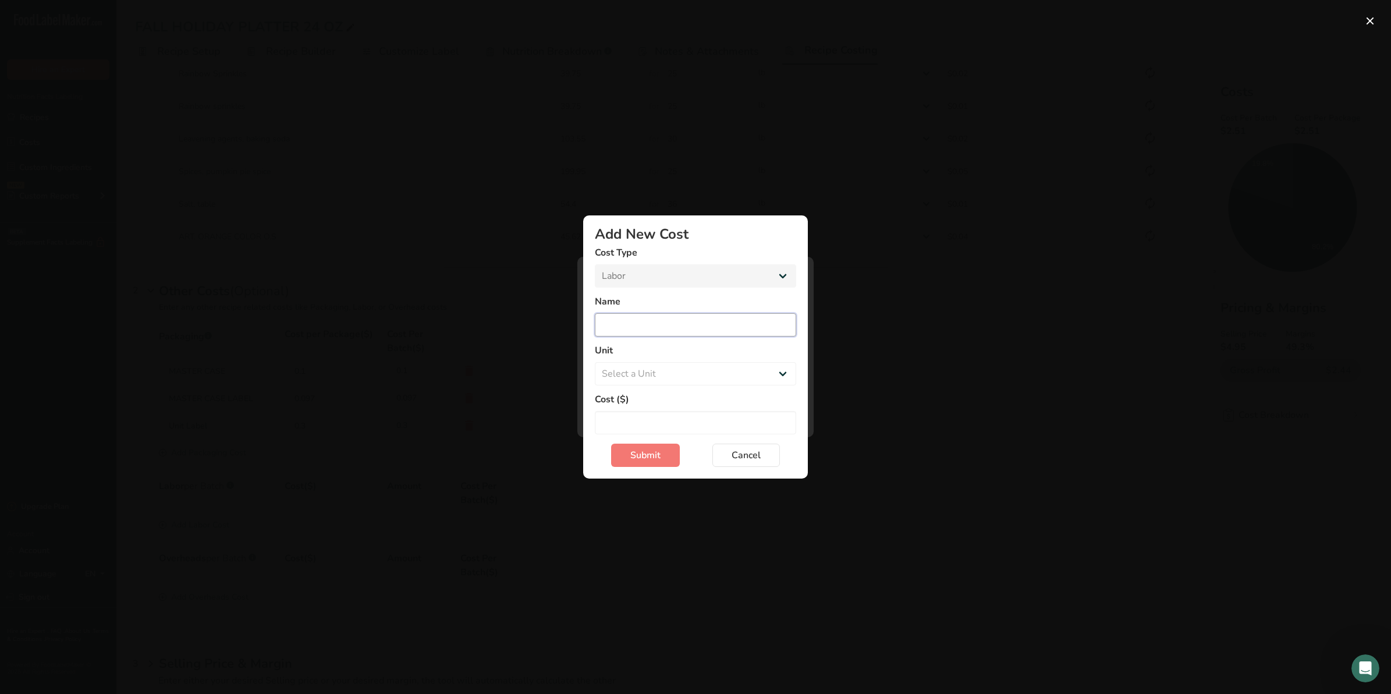
click at [629, 313] on input "Add New Cost Modal" at bounding box center [695, 324] width 201 height 23
type input "Day Shift Employees"
click at [627, 363] on select "Select a Unit Day Hour" at bounding box center [695, 373] width 201 height 23
select select "1"
click at [595, 362] on select "Select a Unit Day Hour" at bounding box center [695, 373] width 201 height 23
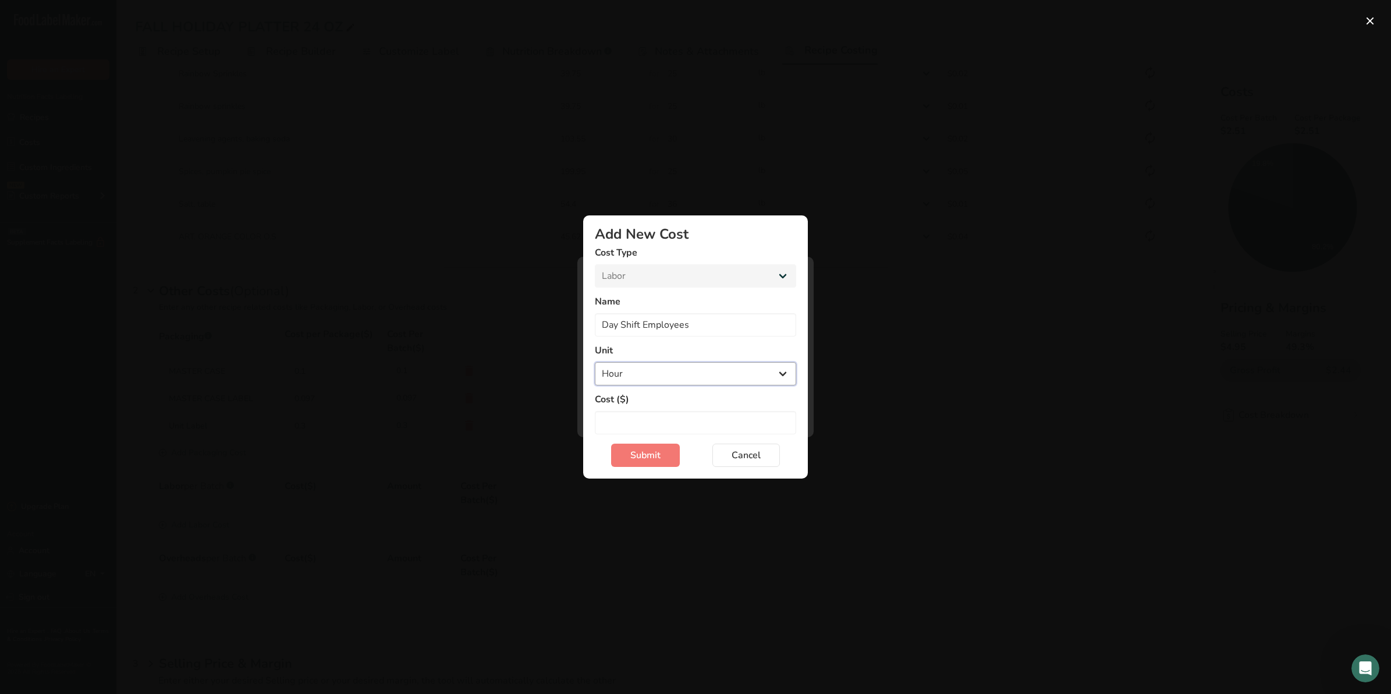
click at [626, 379] on select "Day Hour" at bounding box center [695, 373] width 201 height 23
click at [595, 362] on select "Day Hour" at bounding box center [695, 373] width 201 height 23
click at [619, 415] on input "Add New Cost Modal" at bounding box center [695, 422] width 201 height 23
type input "0"
type input "300"
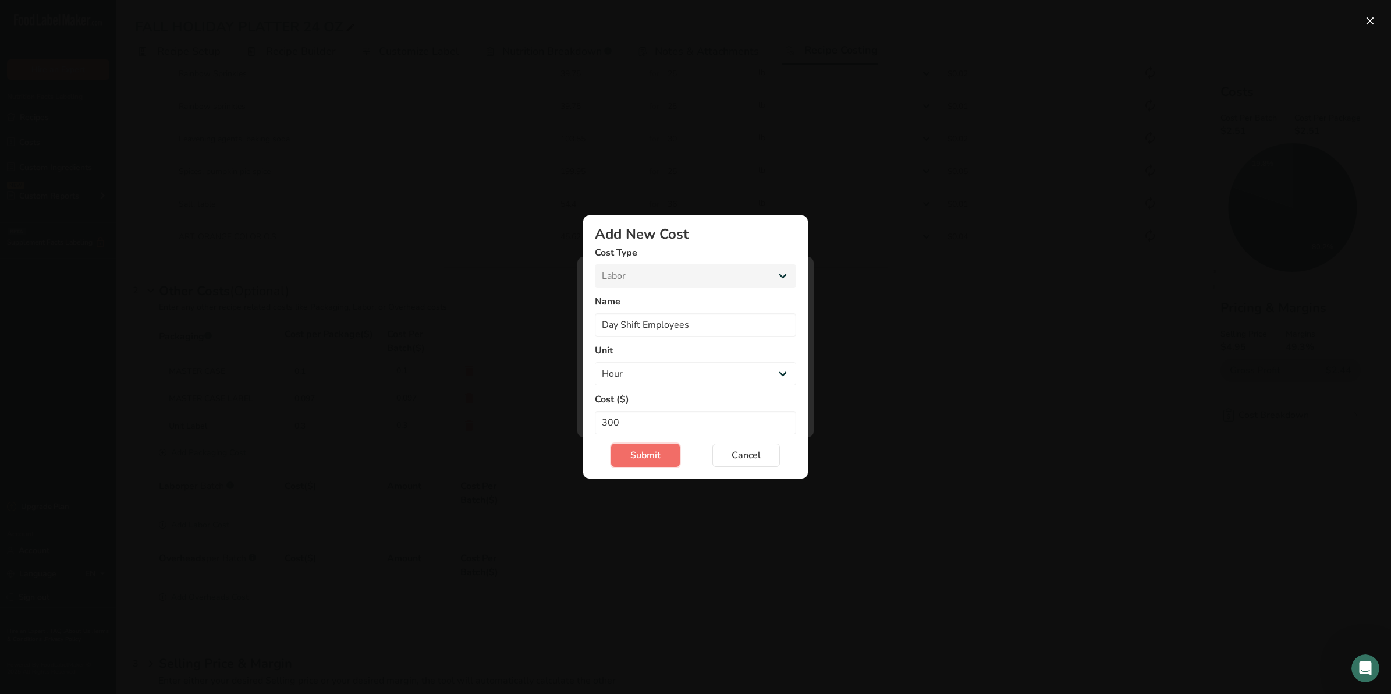
click at [636, 448] on span "Submit" at bounding box center [645, 455] width 30 height 14
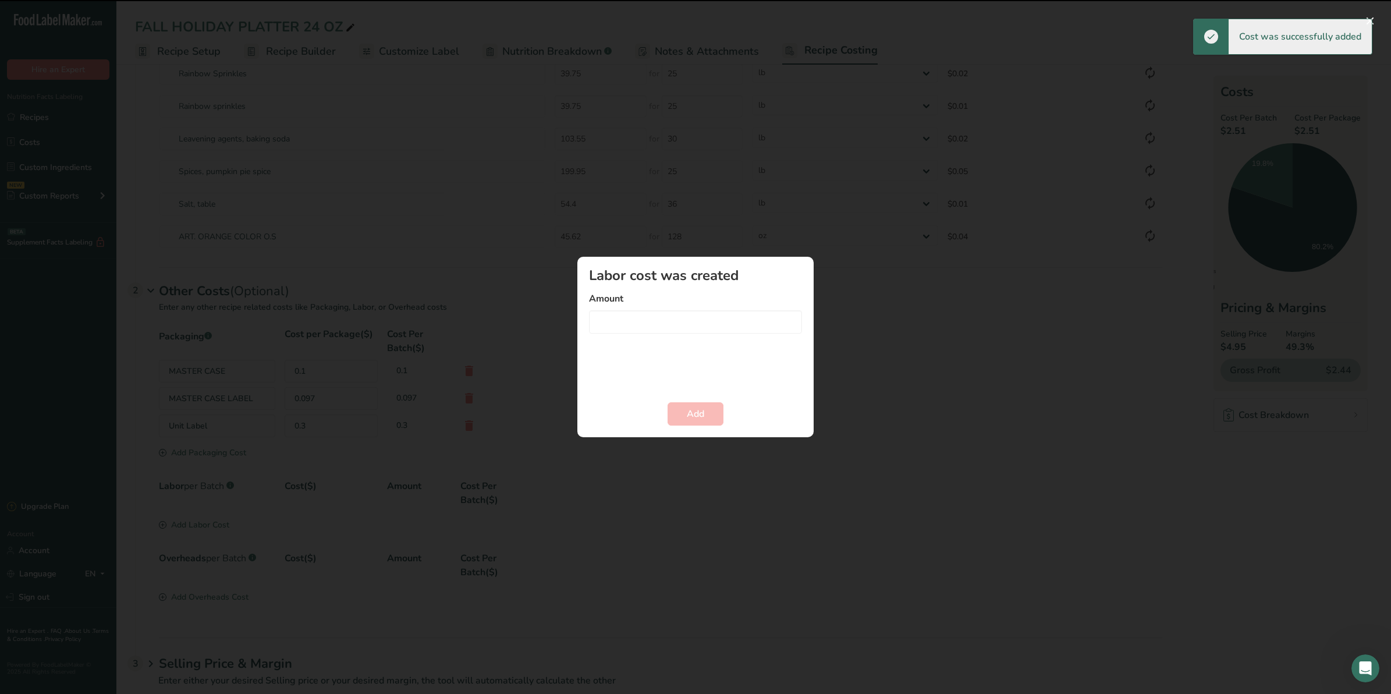
select select "Add New Cost Modal"
click at [689, 521] on div "Add New Recipe Cost Modal" at bounding box center [690, 347] width 1380 height 694
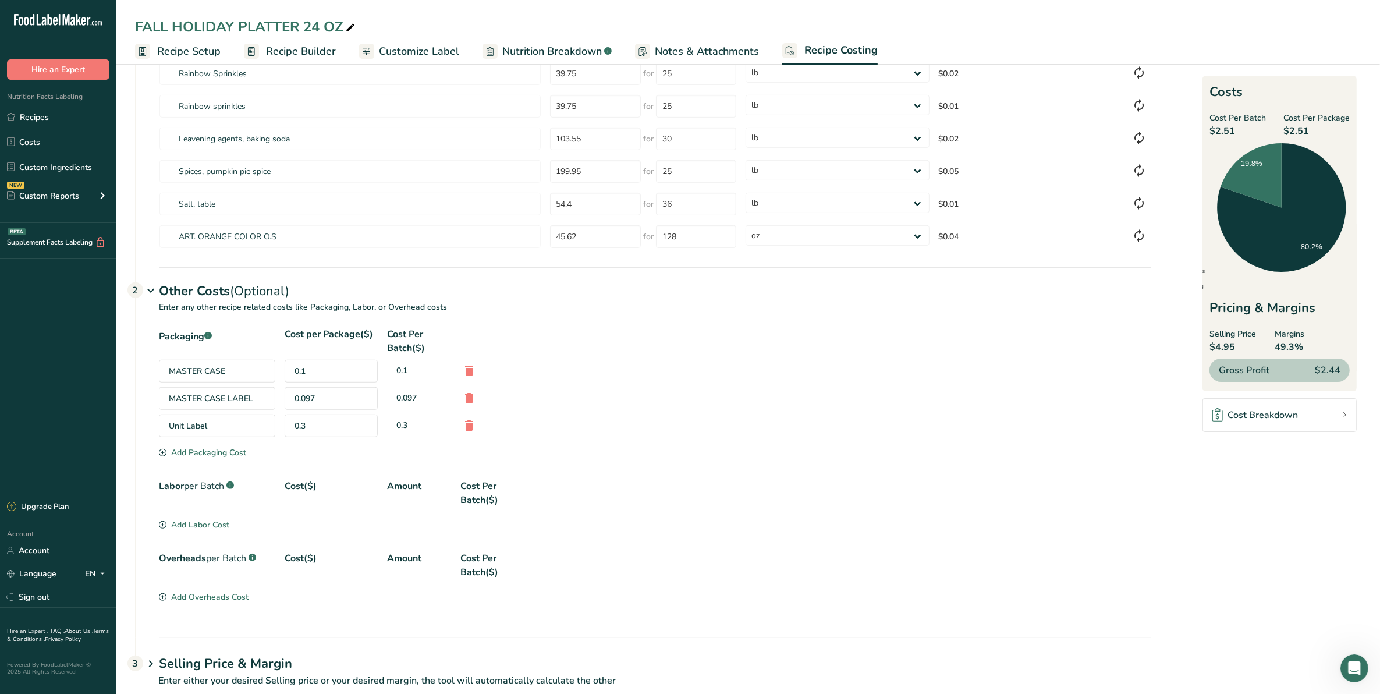
click at [187, 523] on div "Add Labor Cost" at bounding box center [194, 525] width 70 height 12
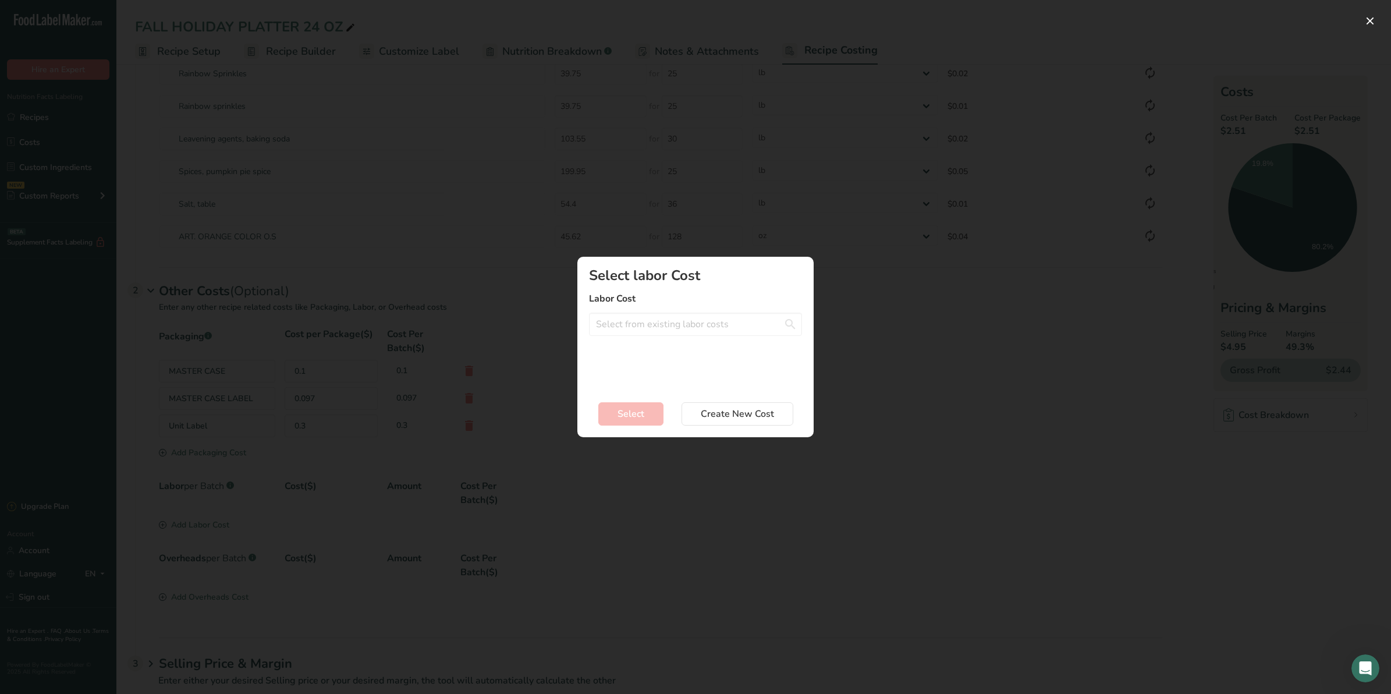
click at [881, 449] on div "Add New Recipe Cost Modal" at bounding box center [695, 347] width 1391 height 694
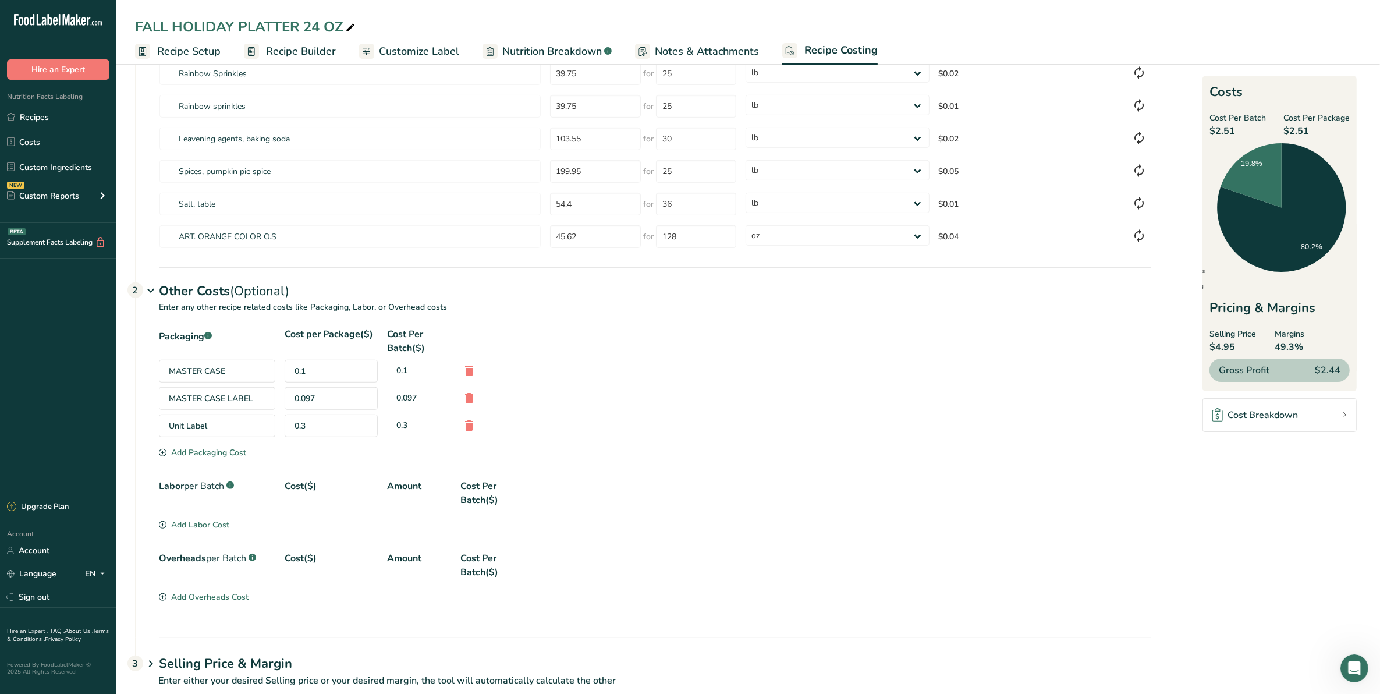
click at [175, 528] on div "Add Labor Cost" at bounding box center [194, 525] width 70 height 12
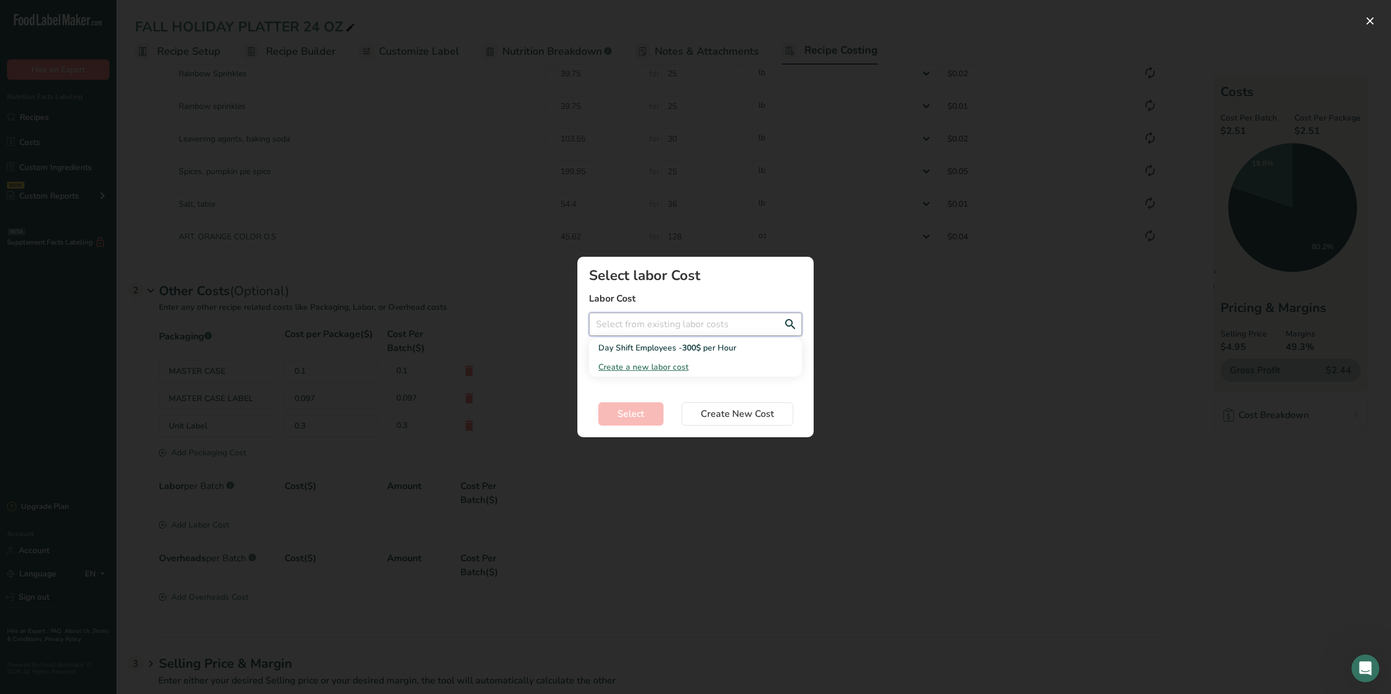
click at [630, 321] on input "Add New Recipe Cost Modal" at bounding box center [695, 324] width 213 height 23
click at [633, 345] on div "Day Shift Employees - 300$ per Hour" at bounding box center [686, 348] width 176 height 12
type input "Day Shift Employees - 300$ per Hour"
click at [632, 379] on div "Select labor Cost Labor Cost Day Shift Employees - 300$ per Hour Day Shift Empl…" at bounding box center [695, 328] width 213 height 120
click at [632, 372] on input "Add New Recipe Cost Modal" at bounding box center [695, 365] width 213 height 23
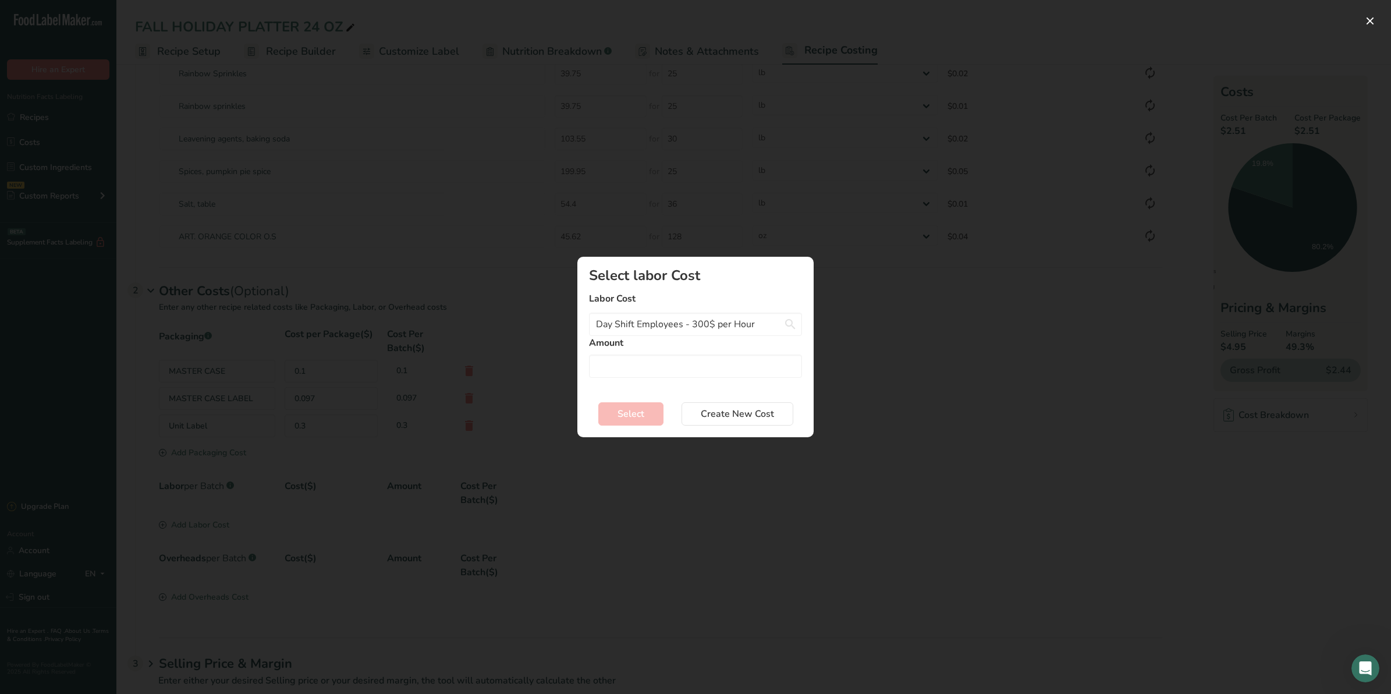
click at [732, 336] on label "Amount" at bounding box center [695, 343] width 213 height 14
click at [642, 373] on input "Add New Recipe Cost Modal" at bounding box center [695, 365] width 213 height 23
drag, startPoint x: 649, startPoint y: 368, endPoint x: 588, endPoint y: 359, distance: 61.7
click at [588, 359] on section "Select labor Cost Labor Cost Day Shift Employees - 300$ per Hour Day Shift Empl…" at bounding box center [695, 347] width 236 height 180
type input "2"
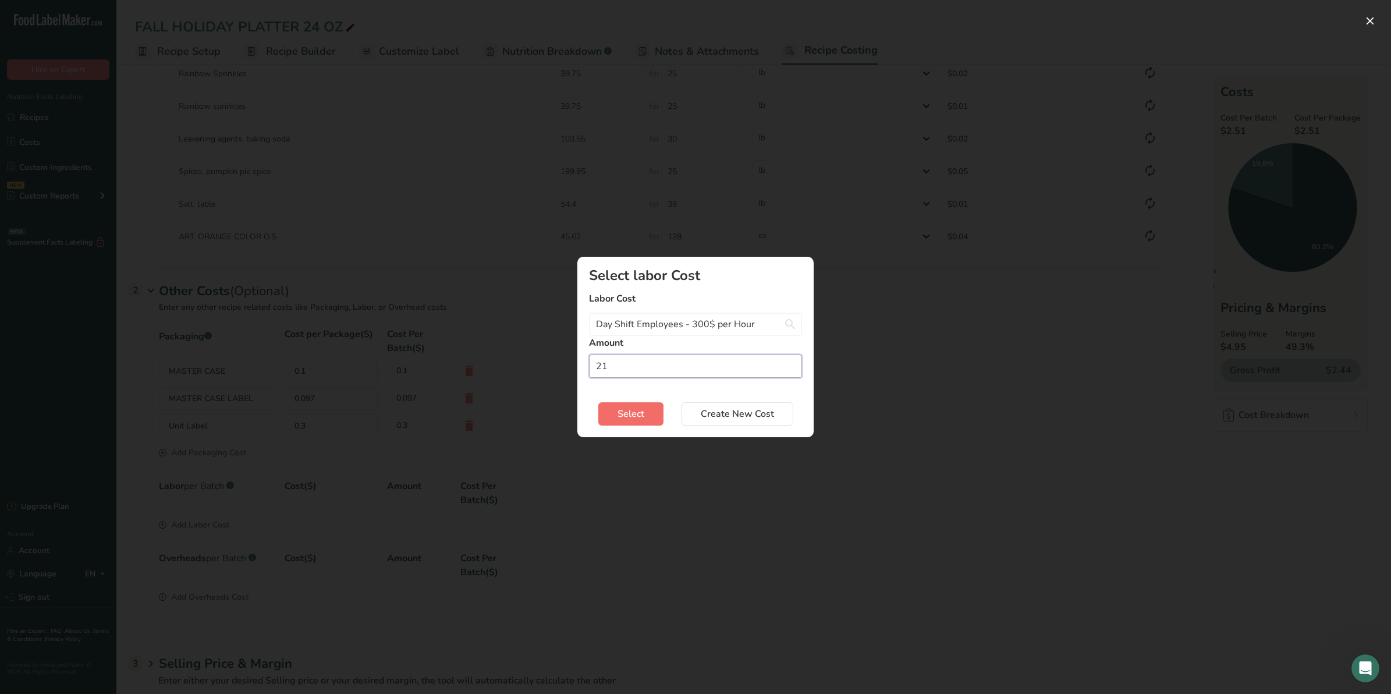
type input "21"
click at [611, 420] on button "Select" at bounding box center [630, 413] width 65 height 23
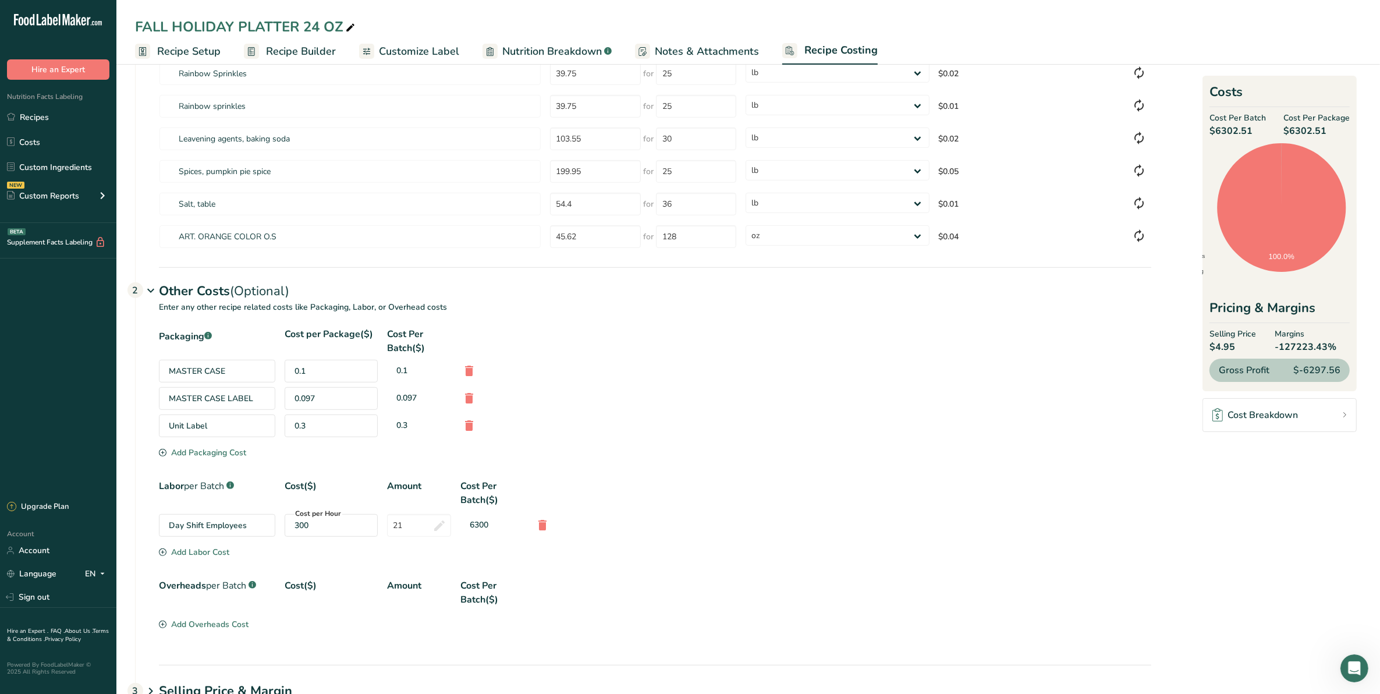
drag, startPoint x: 1211, startPoint y: 129, endPoint x: 1340, endPoint y: 300, distance: 214.1
click at [1340, 300] on div "Costs Cost Per Batch $6302.51 Cost Per Package $6302.51 Ingredients Packaging L…" at bounding box center [1279, 233] width 154 height 315
drag, startPoint x: 1340, startPoint y: 300, endPoint x: 917, endPoint y: 481, distance: 459.4
click at [917, 481] on div "Labor per Batch .a-a{fill:#347362;}.b-a{fill:#fff;} Cost($) Amount Cost Per Bat…" at bounding box center [655, 493] width 992 height 28
click at [535, 524] on icon at bounding box center [542, 524] width 14 height 21
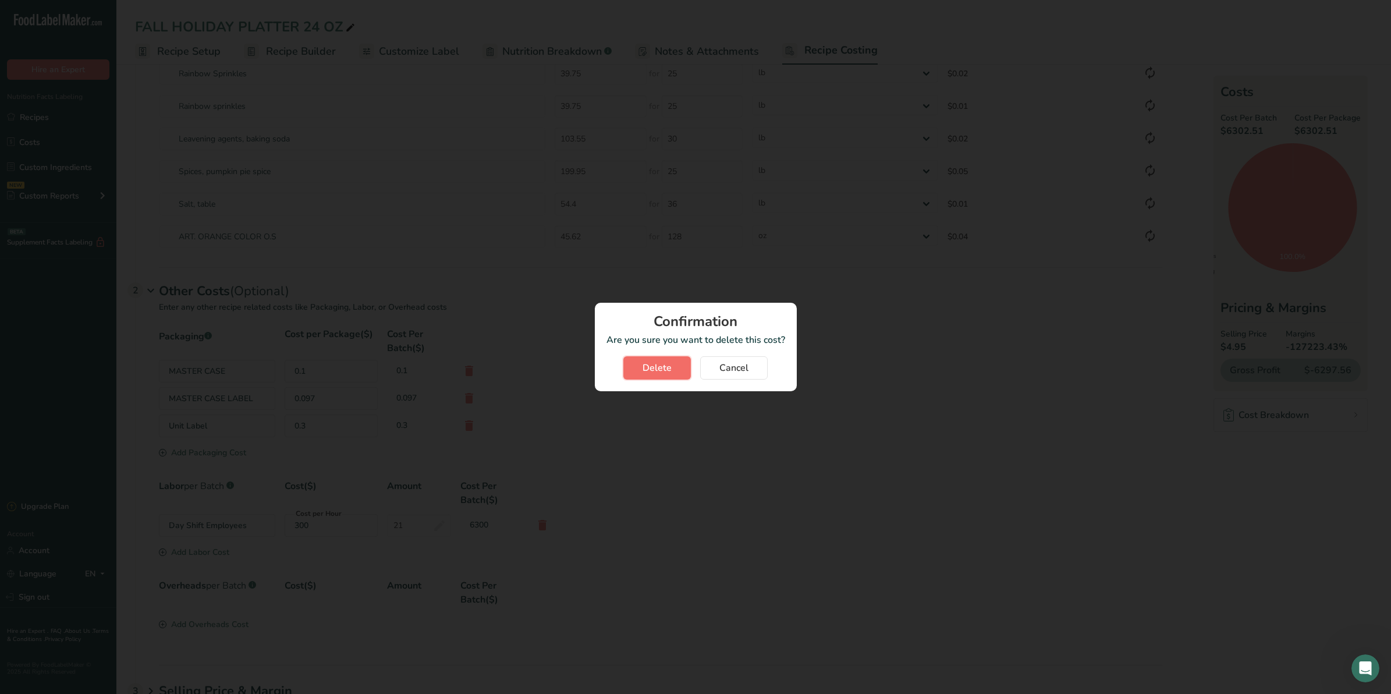
click at [647, 364] on span "Delete" at bounding box center [657, 368] width 29 height 14
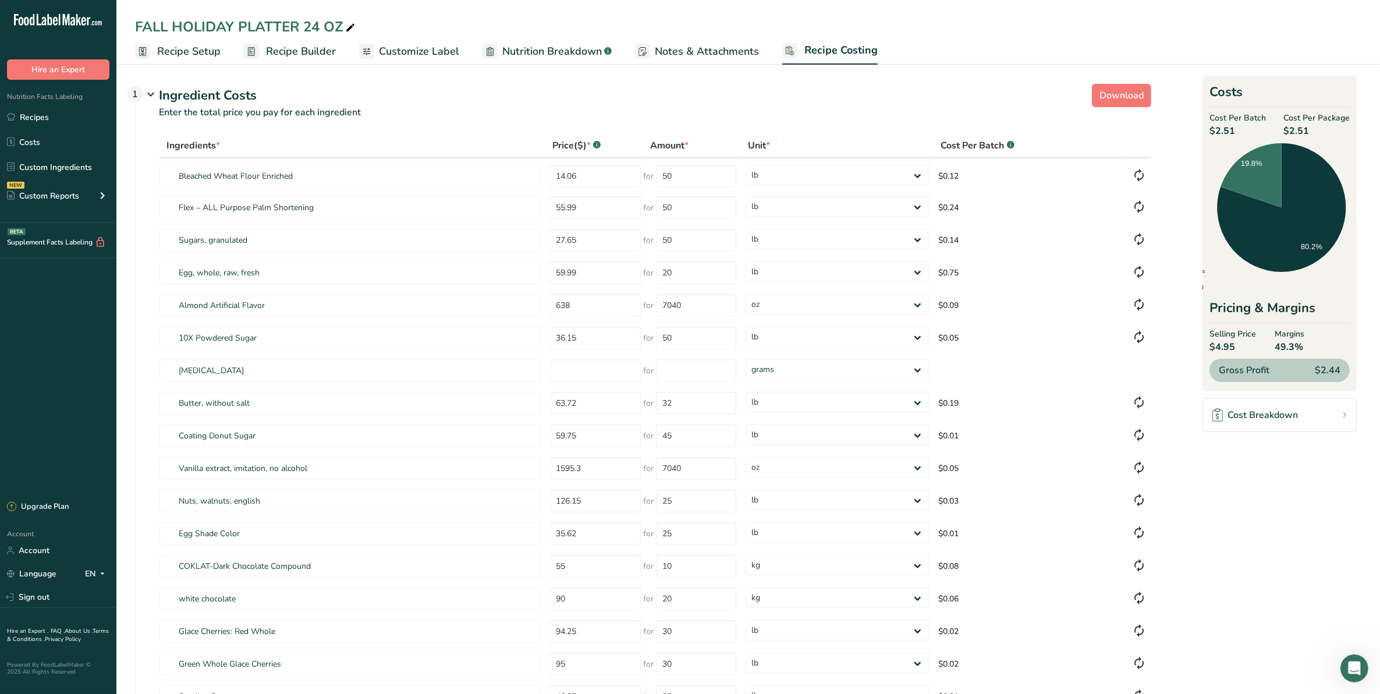
scroll to position [0, 0]
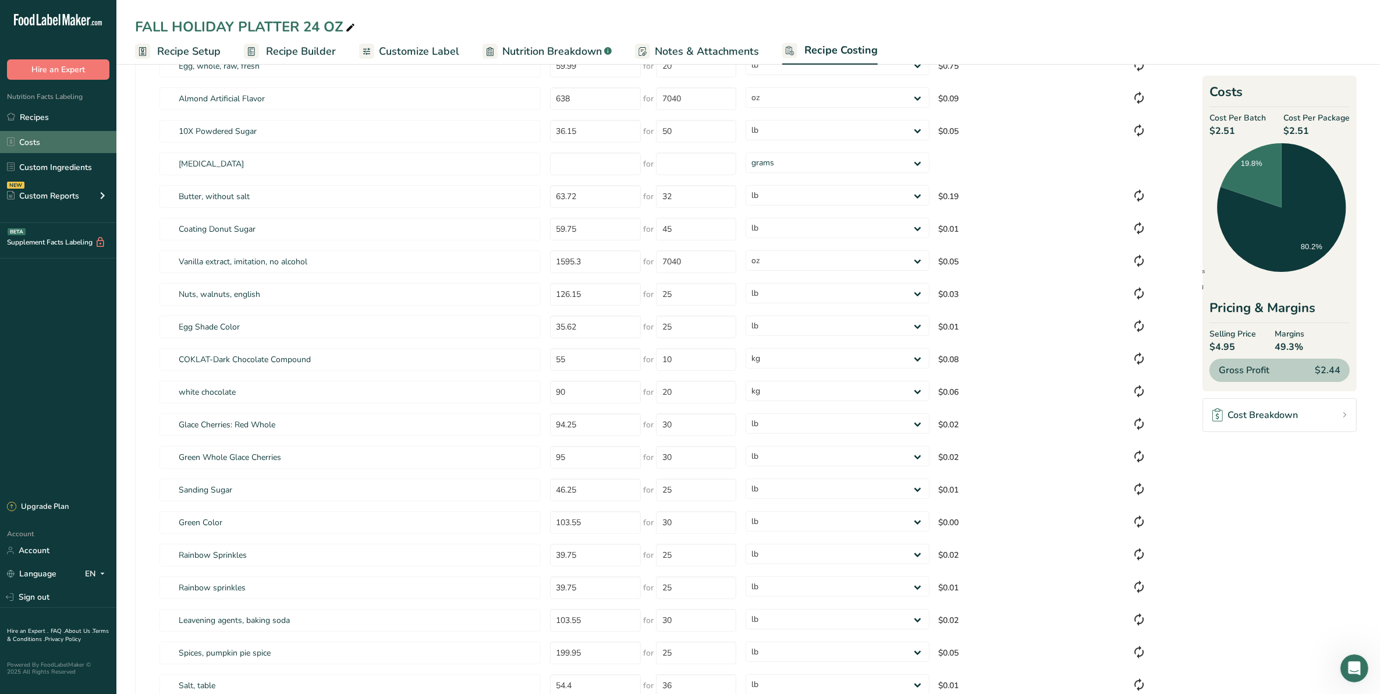
scroll to position [73, 0]
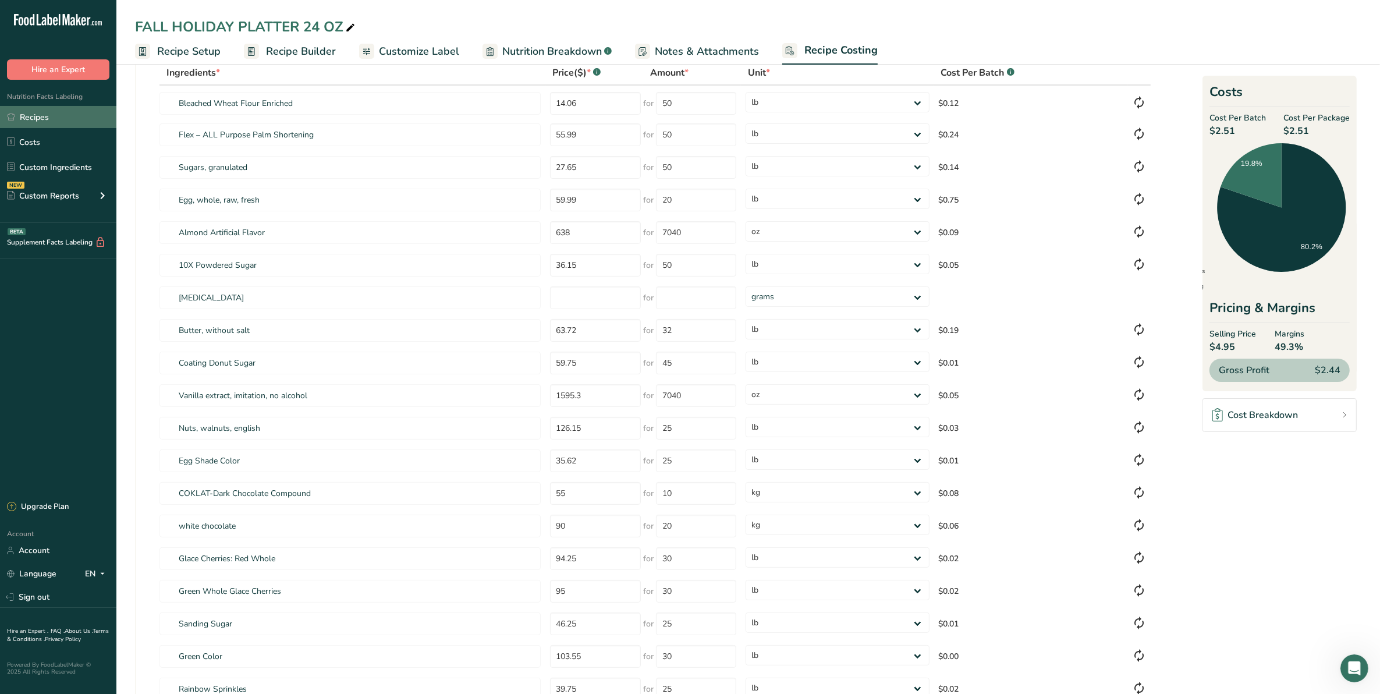
click at [40, 116] on link "Recipes" at bounding box center [58, 117] width 116 height 22
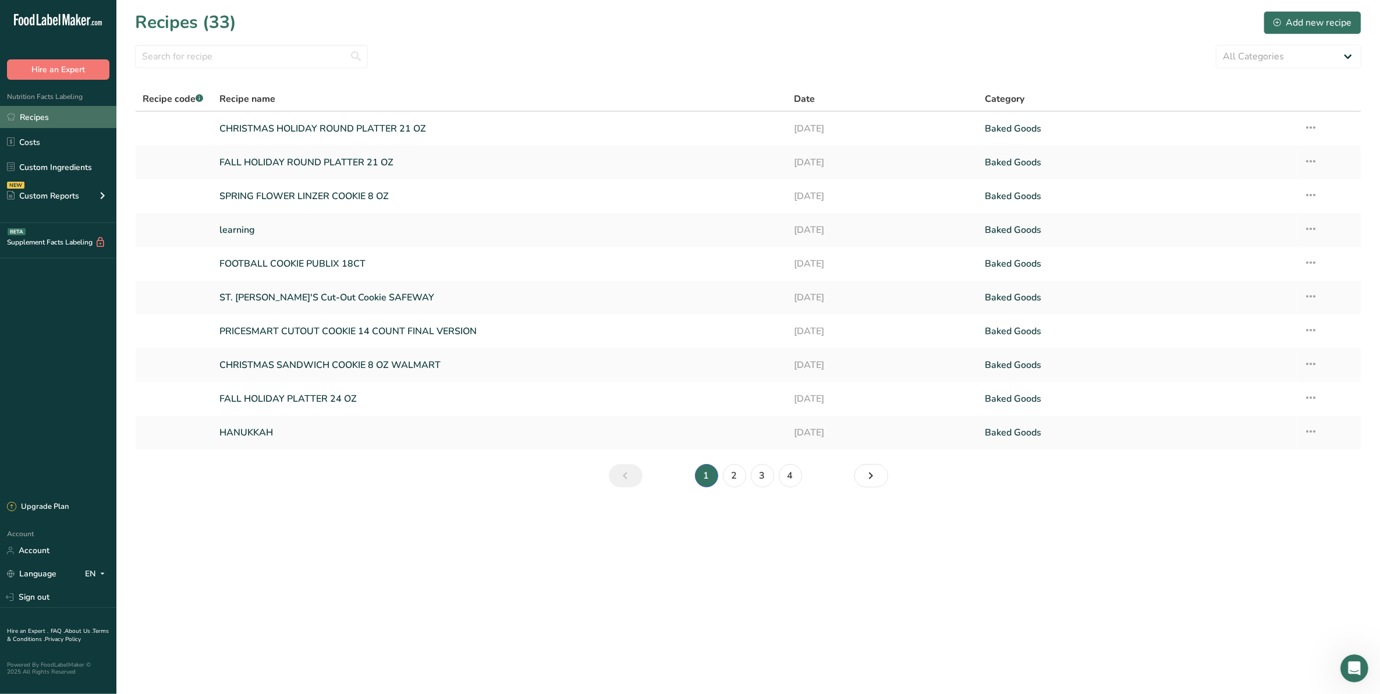
click at [47, 122] on link "Recipes" at bounding box center [58, 117] width 116 height 22
click at [267, 405] on link "FALL HOLIDAY PLATTER 24 OZ" at bounding box center [499, 398] width 560 height 24
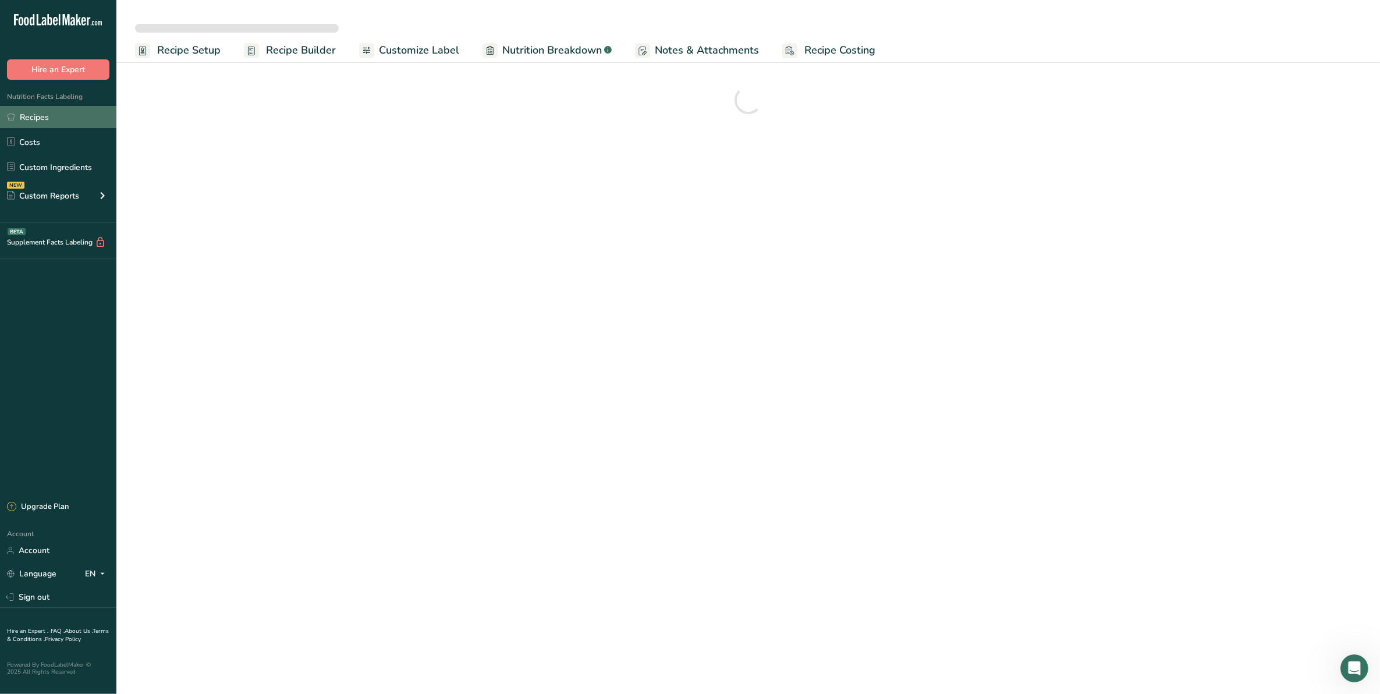
click at [30, 111] on link "Recipes" at bounding box center [58, 117] width 116 height 22
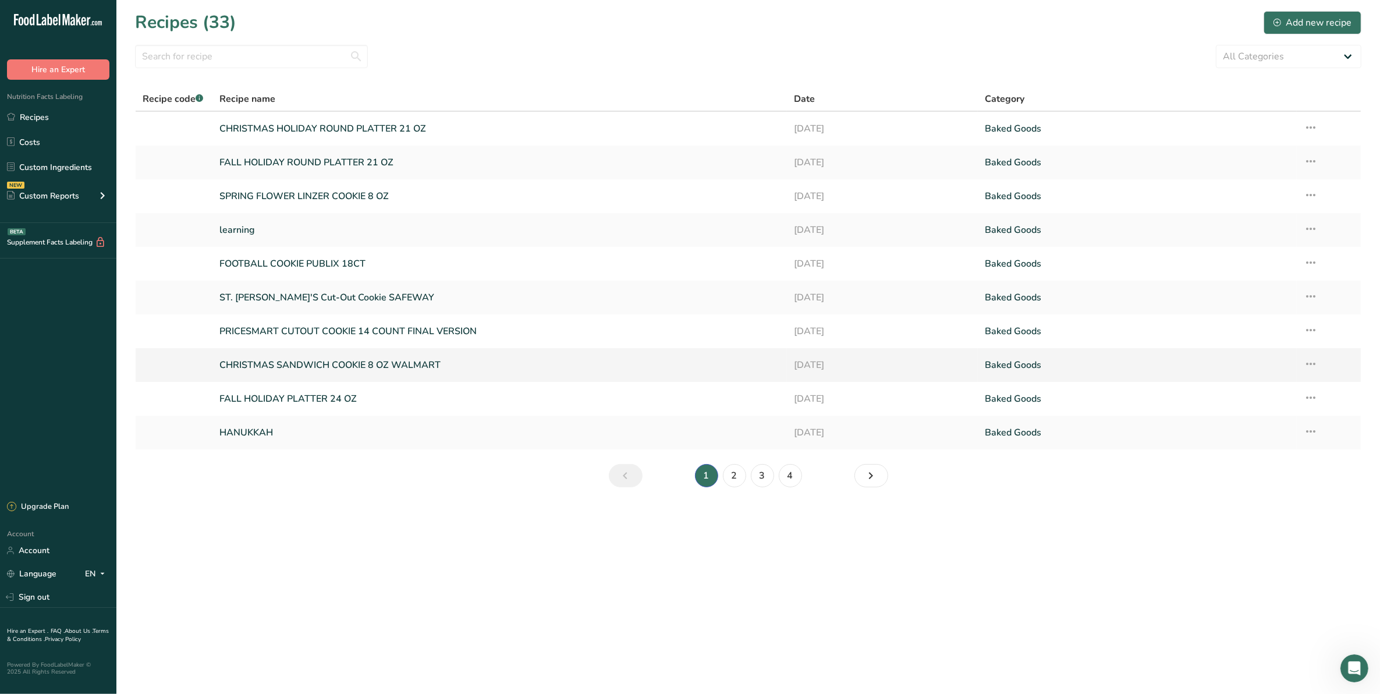
click at [267, 365] on link "CHRISTMAS SANDWICH COOKIE 8 OZ WALMART" at bounding box center [499, 365] width 560 height 24
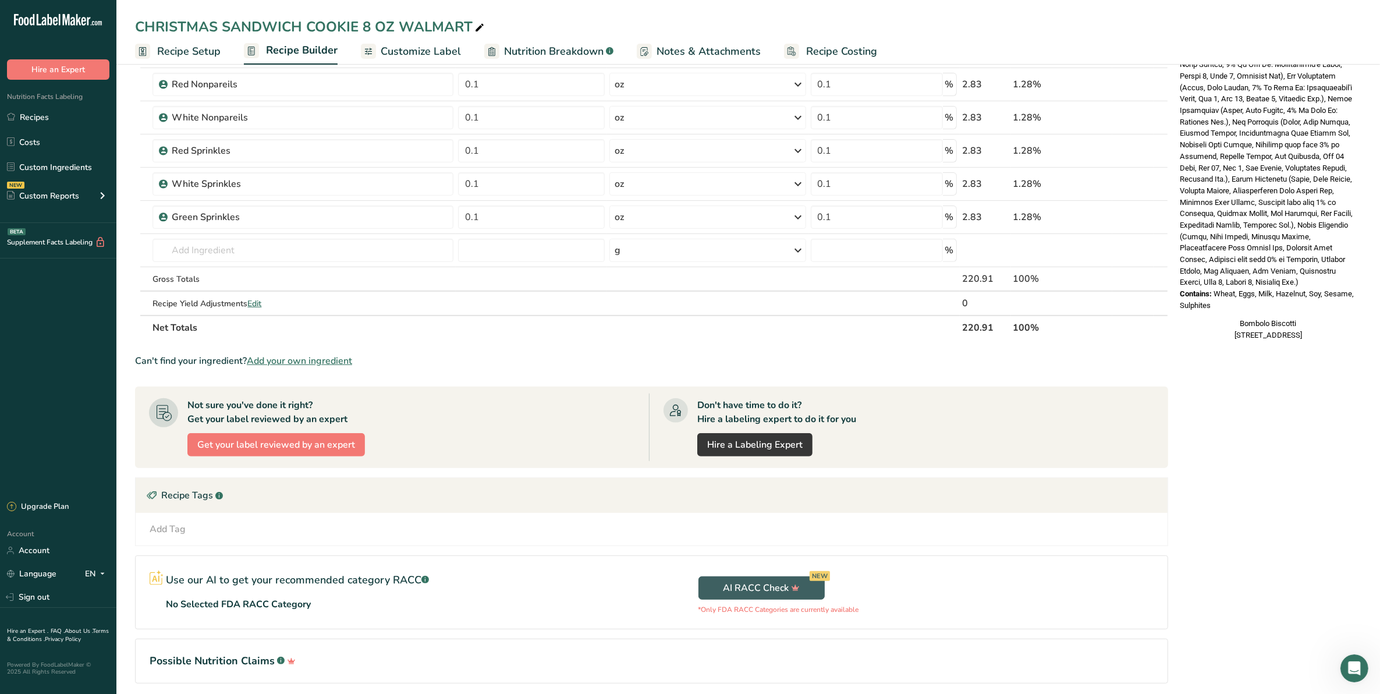
scroll to position [455, 0]
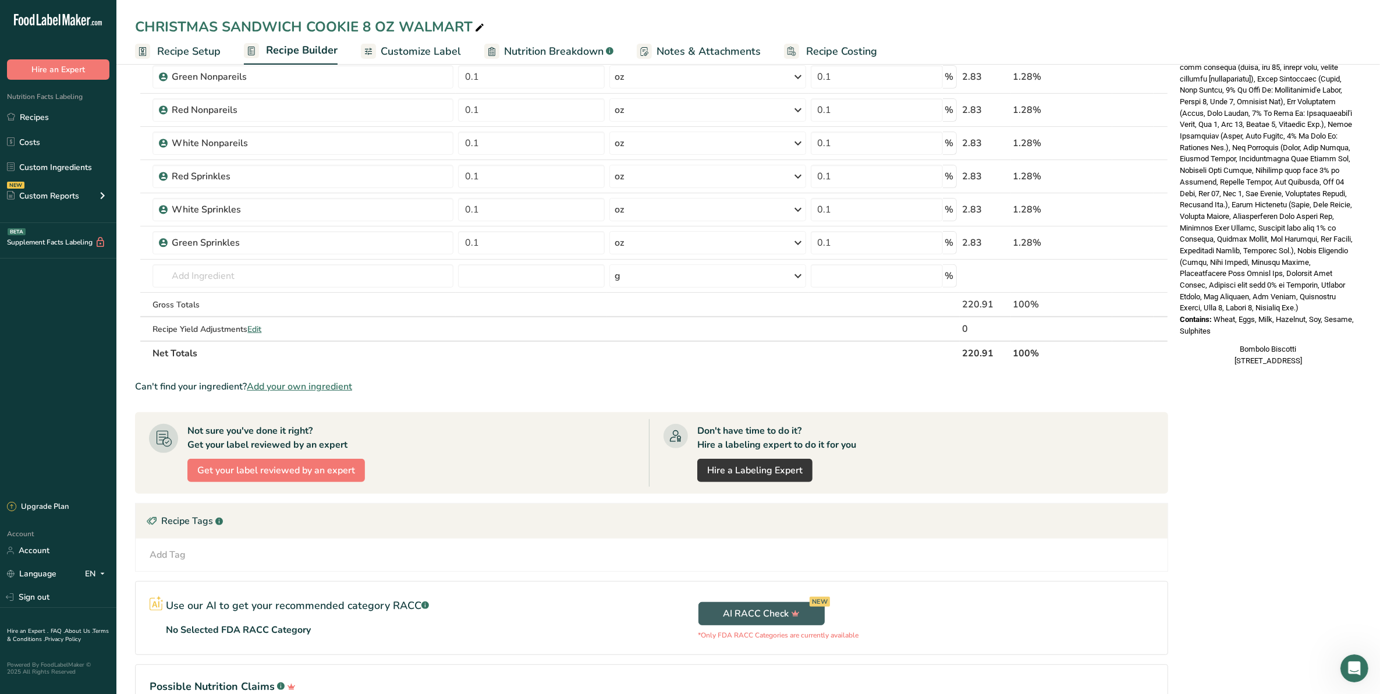
click at [839, 51] on span "Recipe Costing" at bounding box center [841, 52] width 71 height 16
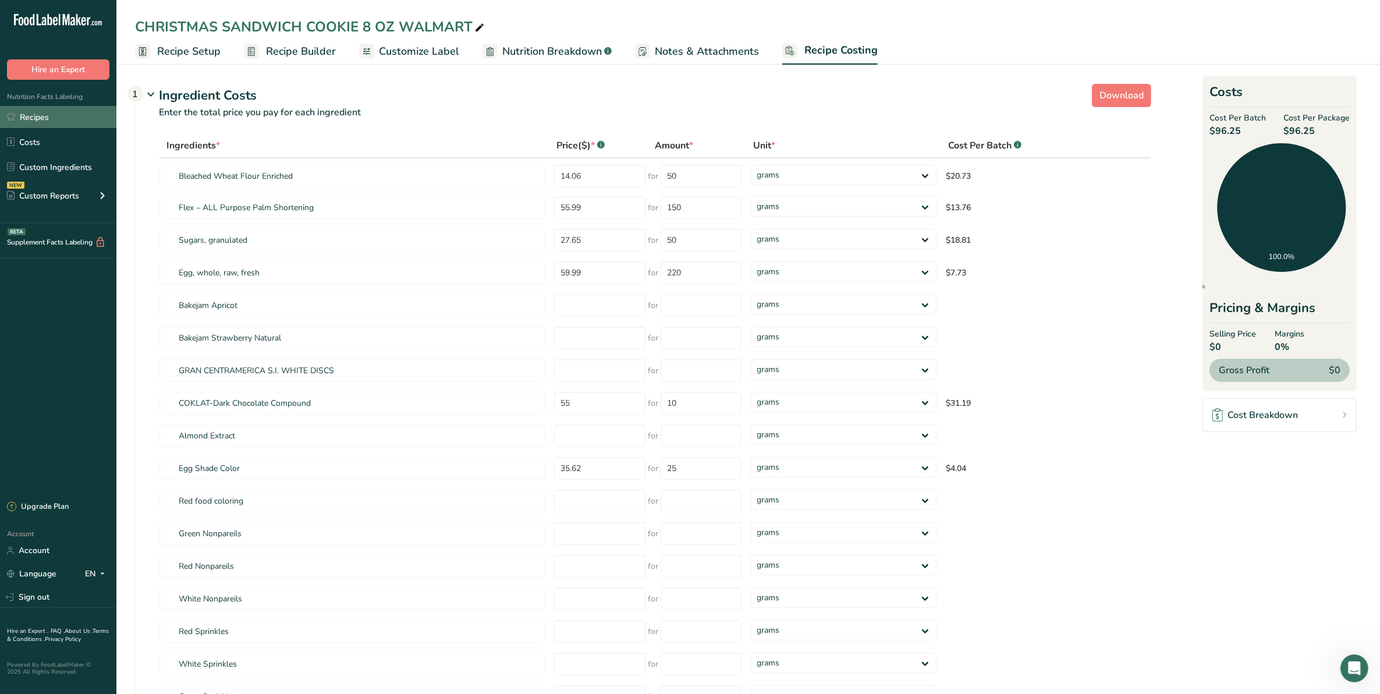
click at [30, 111] on link "Recipes" at bounding box center [58, 117] width 116 height 22
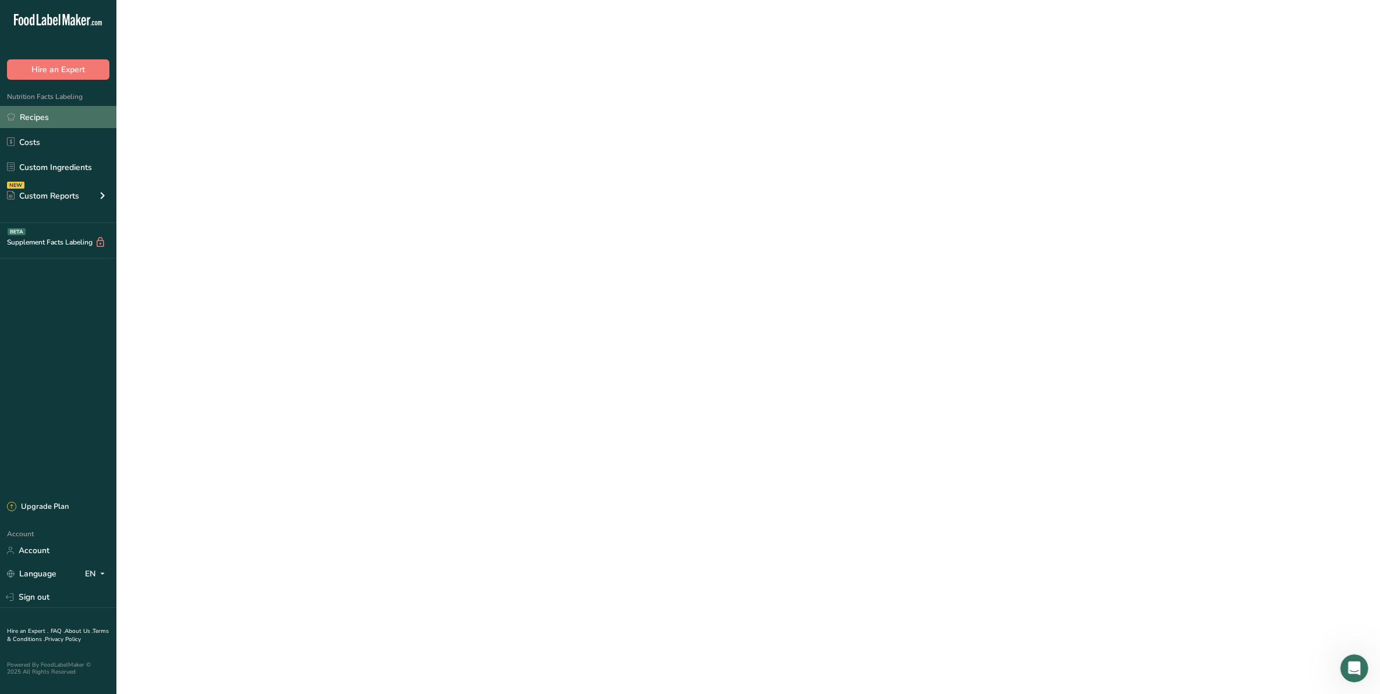
click at [30, 111] on link "Recipes" at bounding box center [58, 117] width 116 height 22
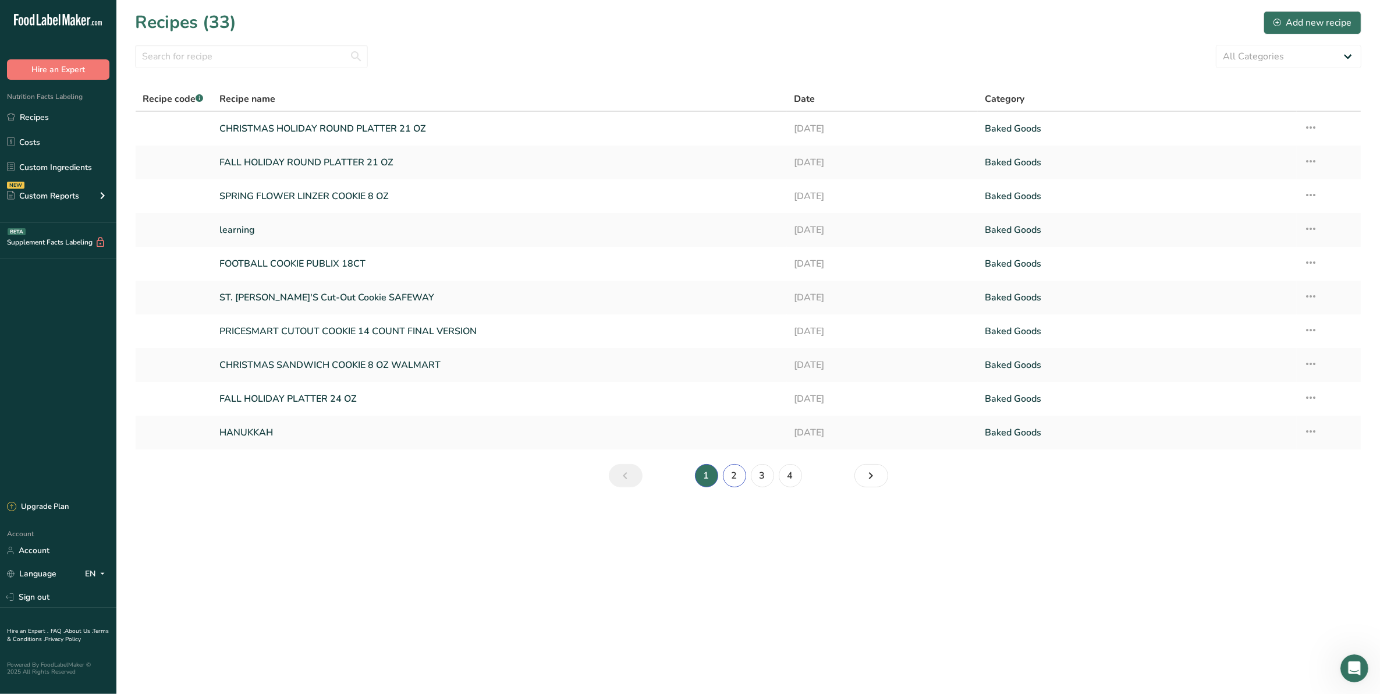
click at [736, 475] on link "2" at bounding box center [734, 475] width 23 height 23
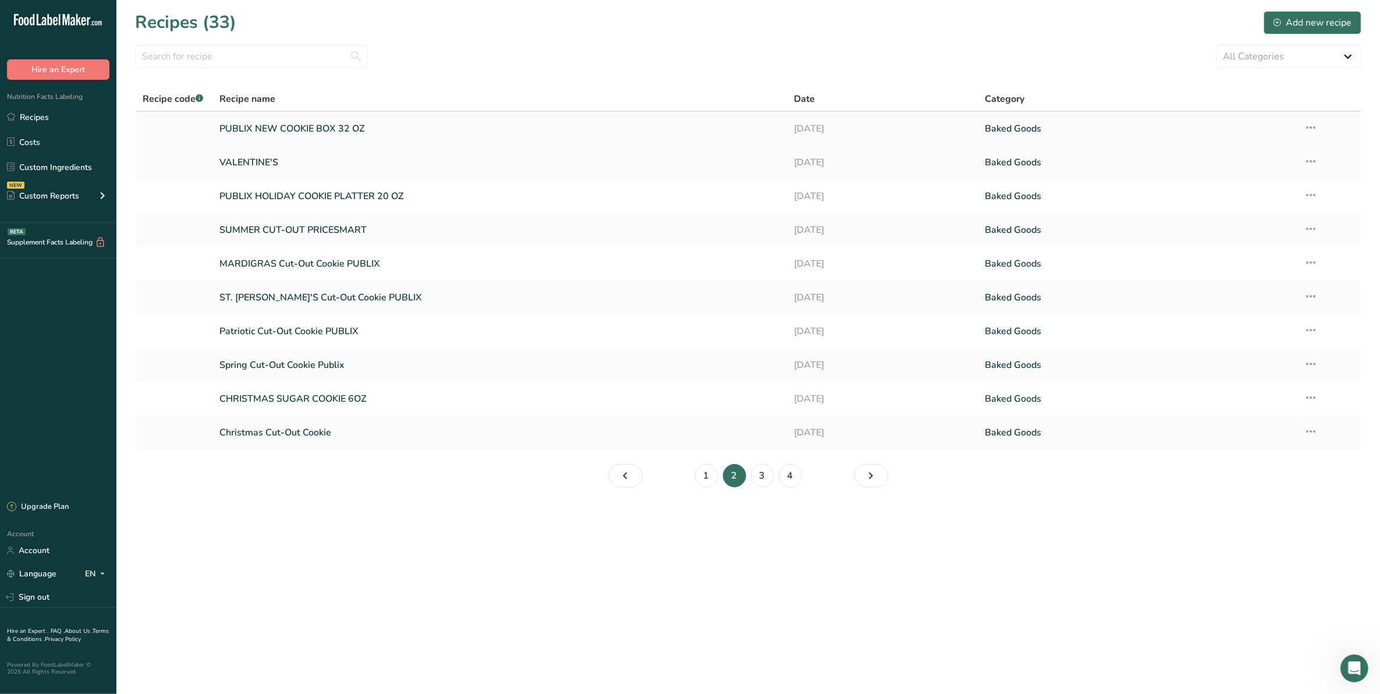
click at [278, 133] on link "PUBLIX NEW COOKIE BOX 32 OZ" at bounding box center [499, 128] width 560 height 24
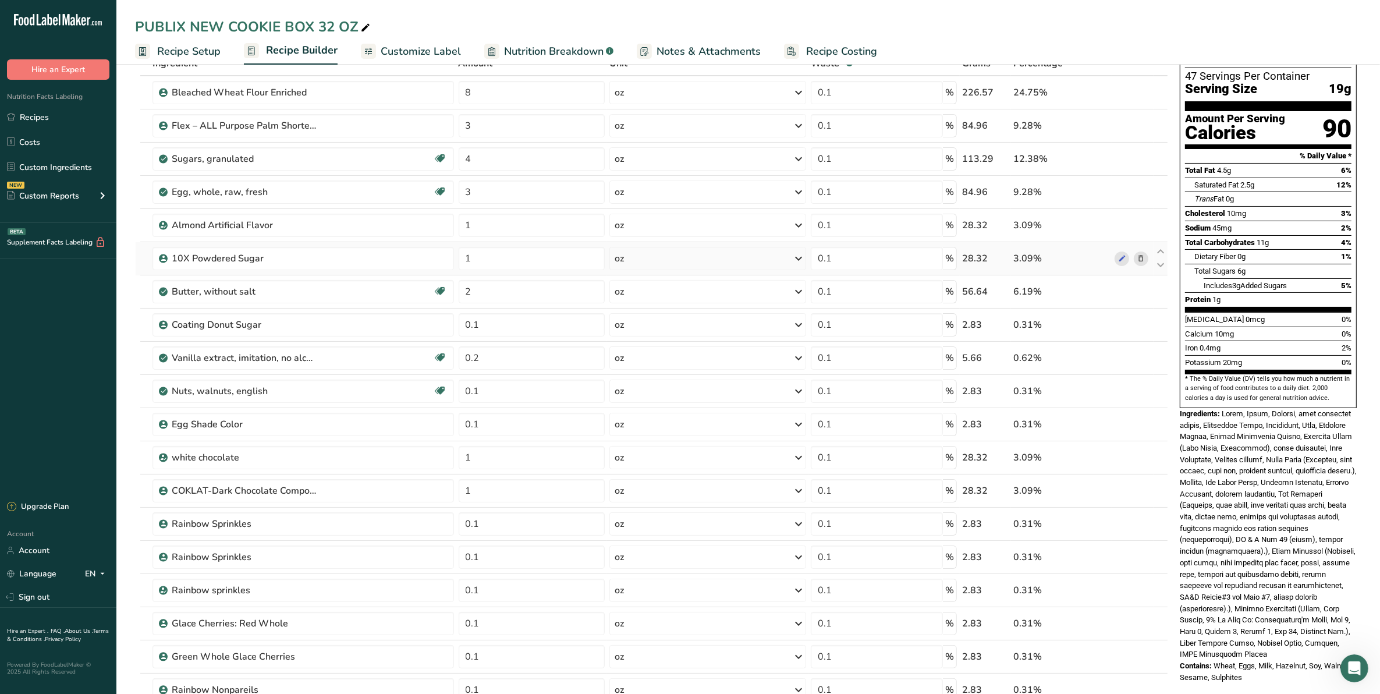
scroll to position [146, 0]
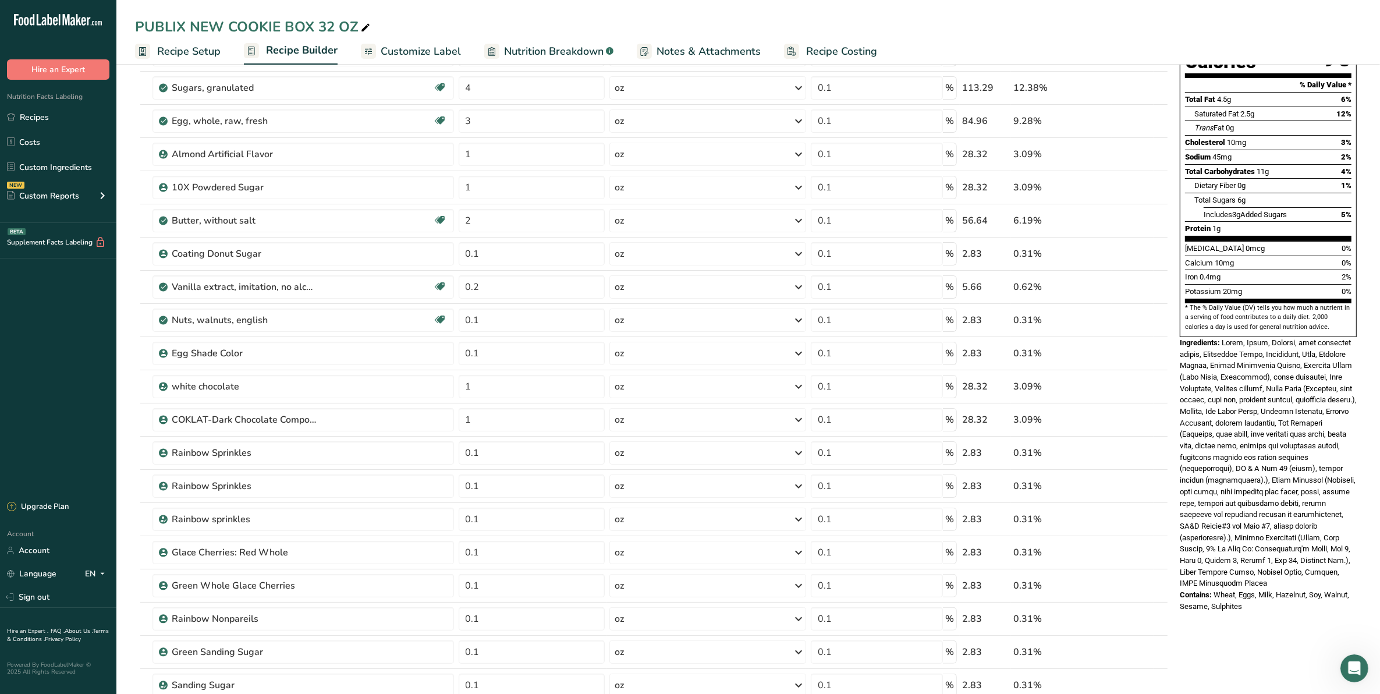
click at [815, 44] on span "Recipe Costing" at bounding box center [841, 52] width 71 height 16
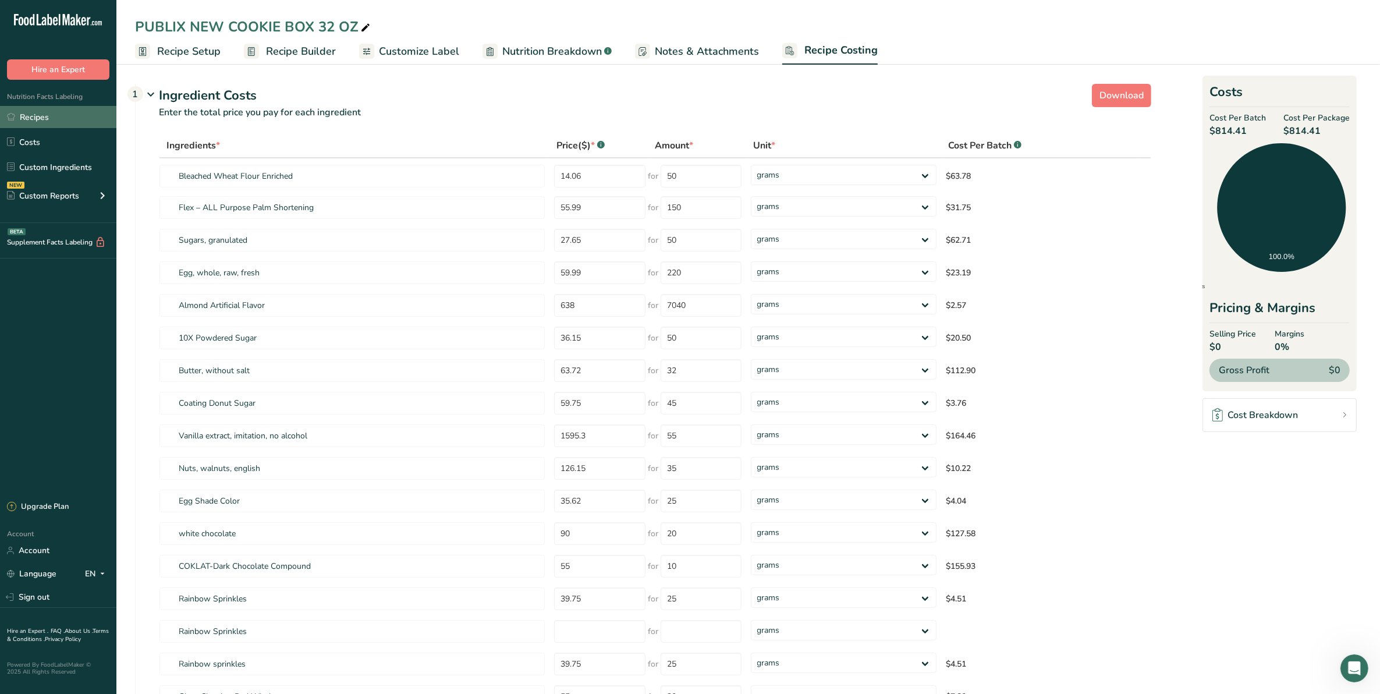
click at [24, 118] on link "Recipes" at bounding box center [58, 117] width 116 height 22
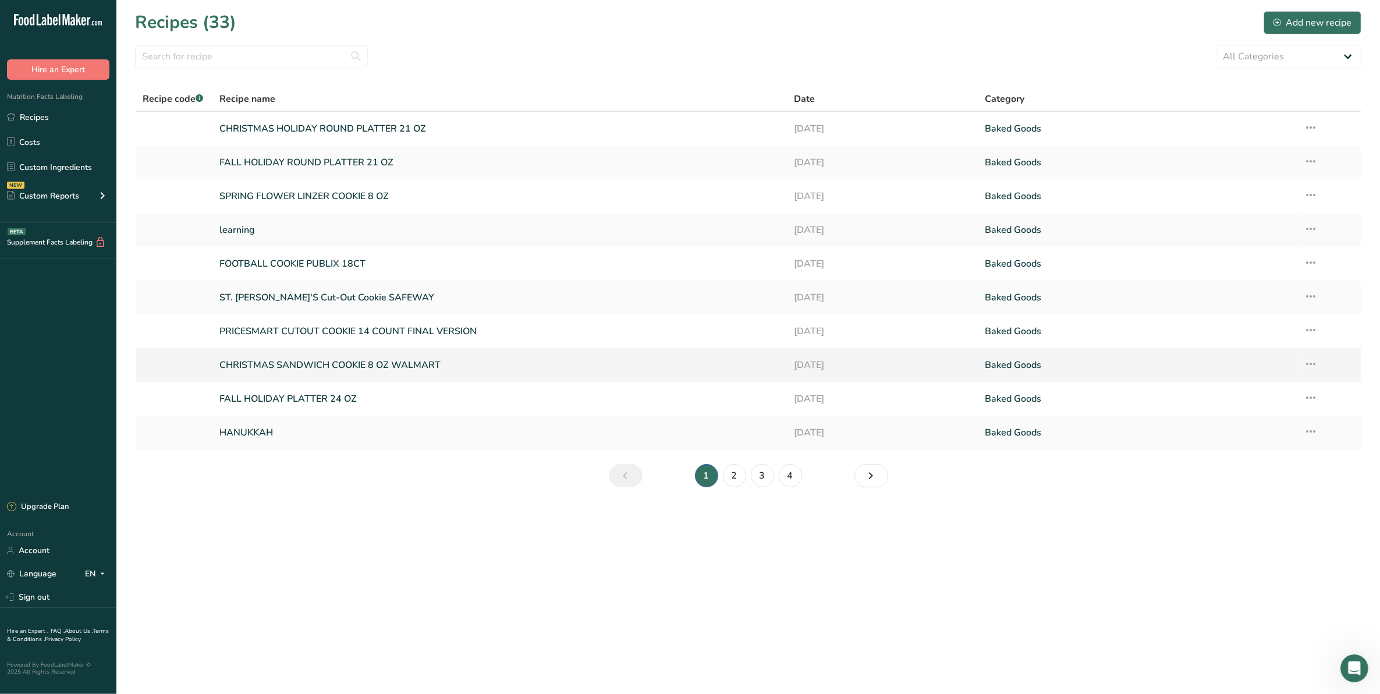
click at [260, 363] on link "CHRISTMAS SANDWICH COOKIE 8 OZ WALMART" at bounding box center [499, 365] width 560 height 24
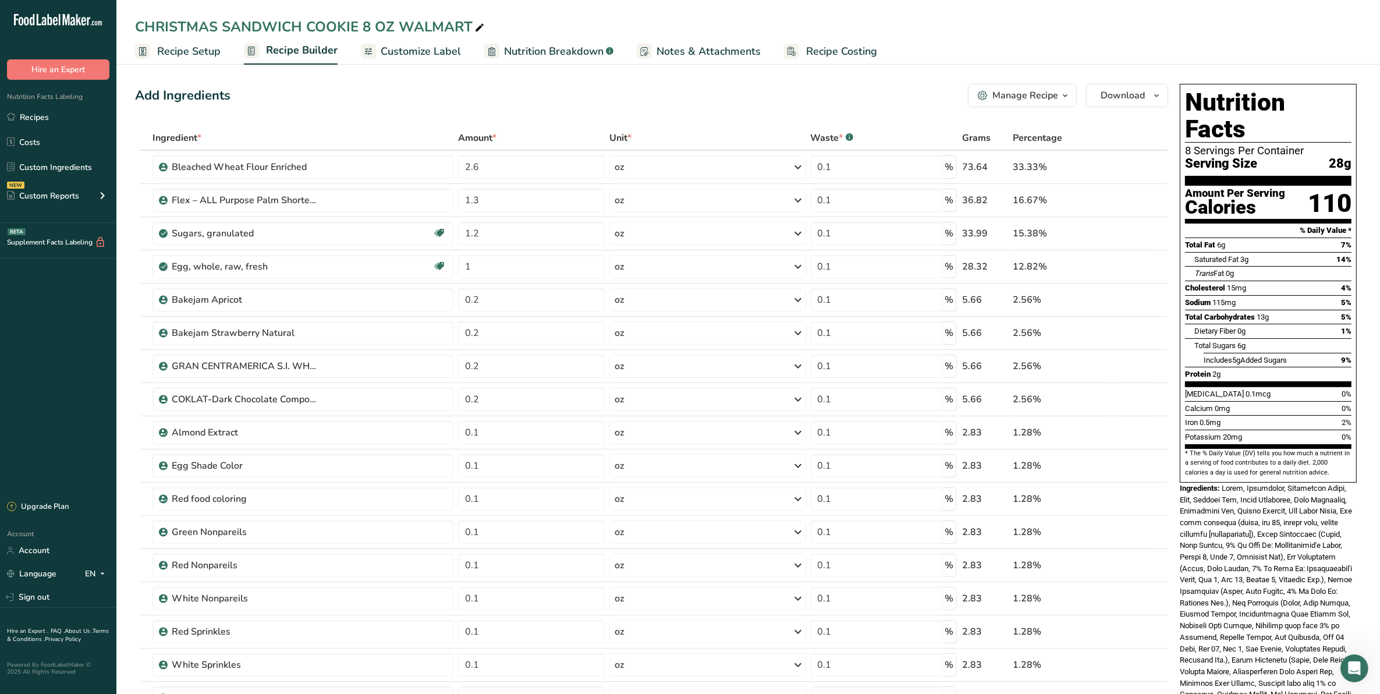
click at [828, 41] on link "Recipe Costing" at bounding box center [830, 51] width 93 height 26
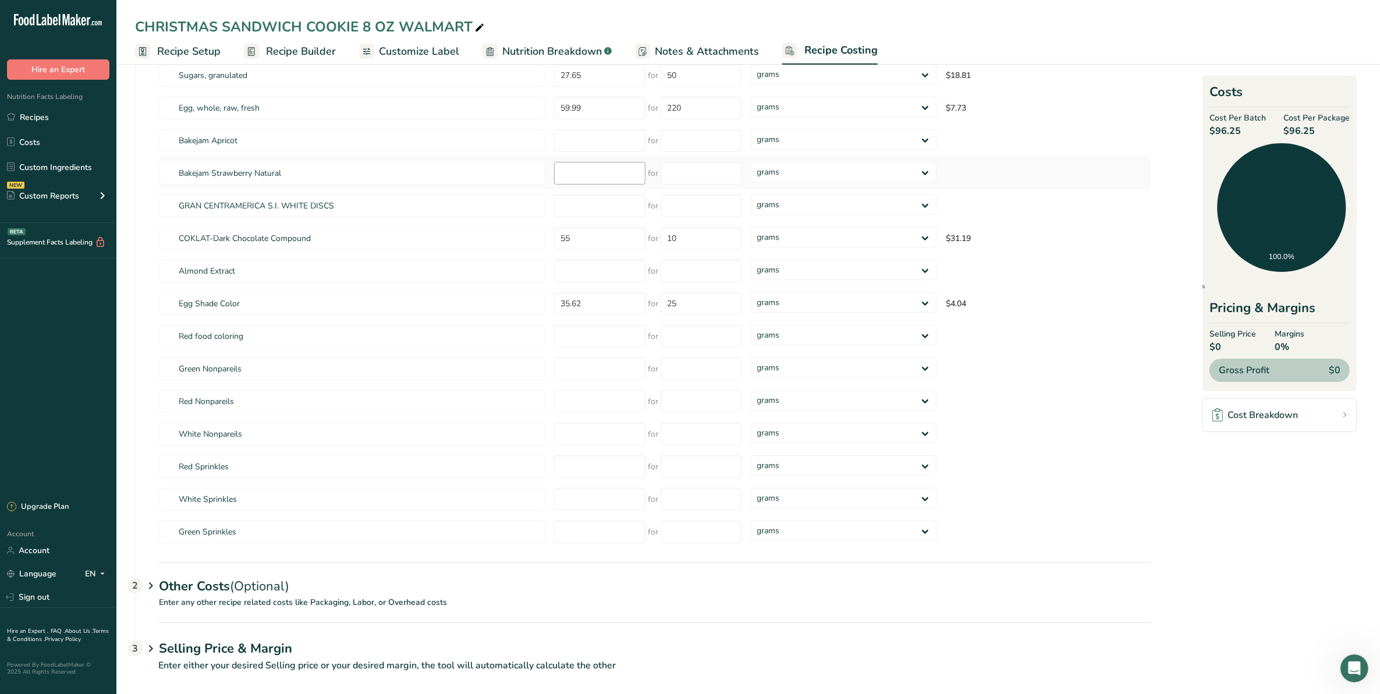
scroll to position [175, 0]
